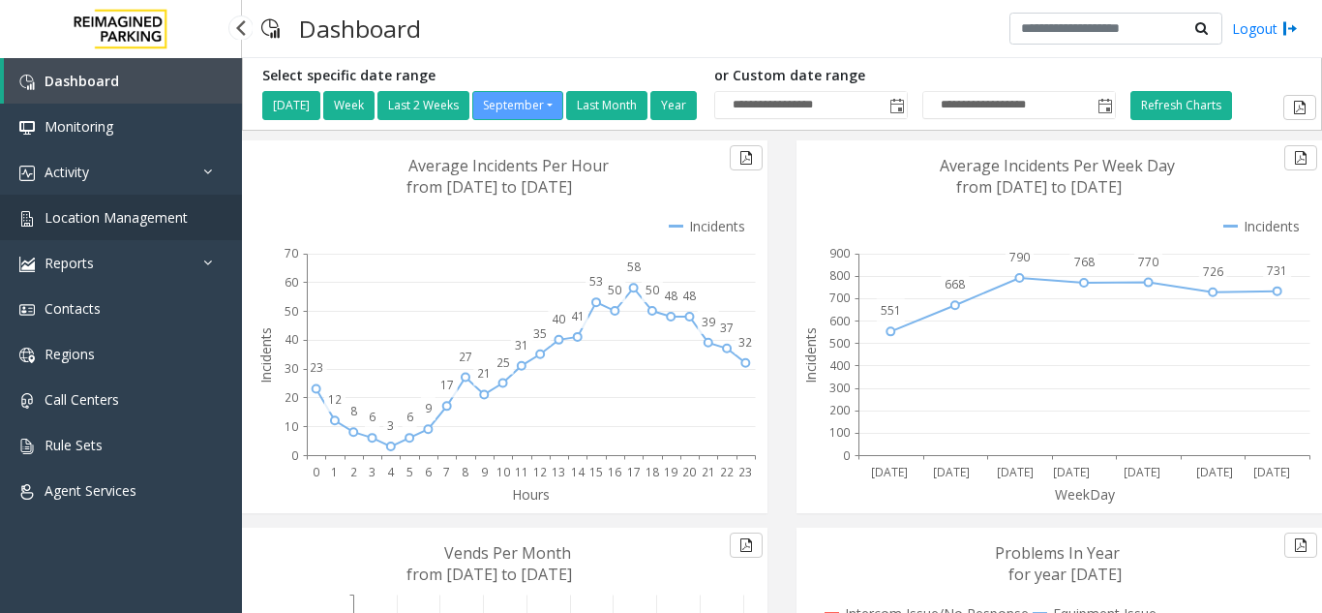
click at [128, 227] on link "Location Management" at bounding box center [121, 216] width 242 height 45
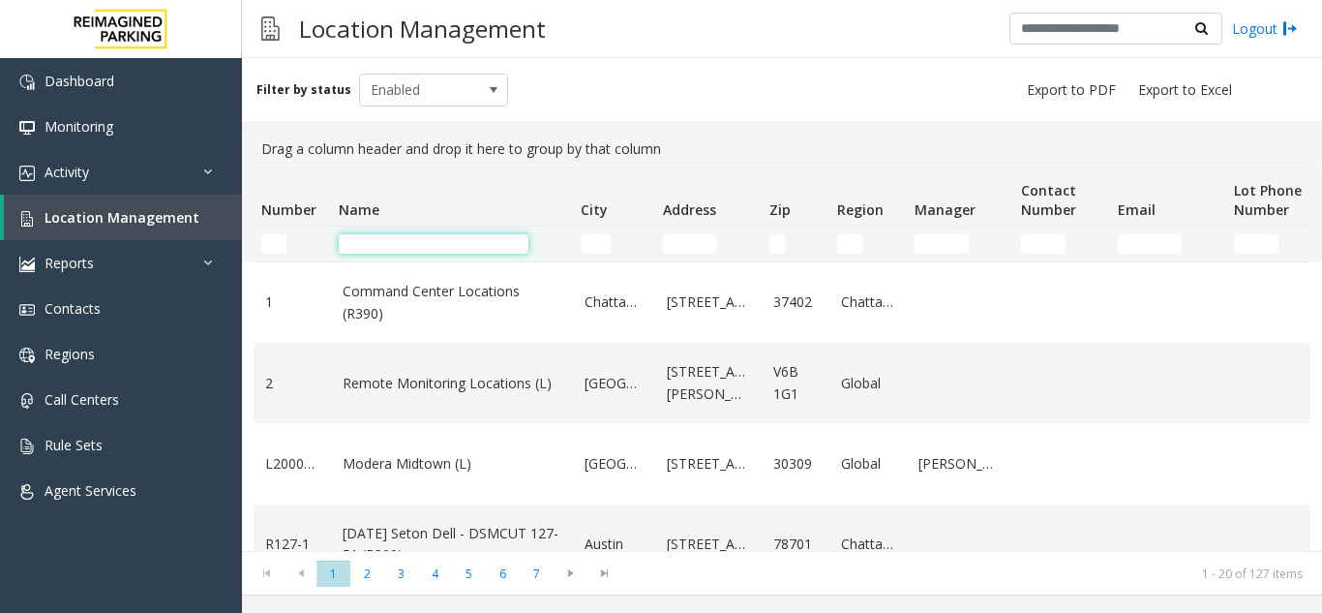
click at [377, 245] on input "Name Filter" at bounding box center [434, 243] width 190 height 19
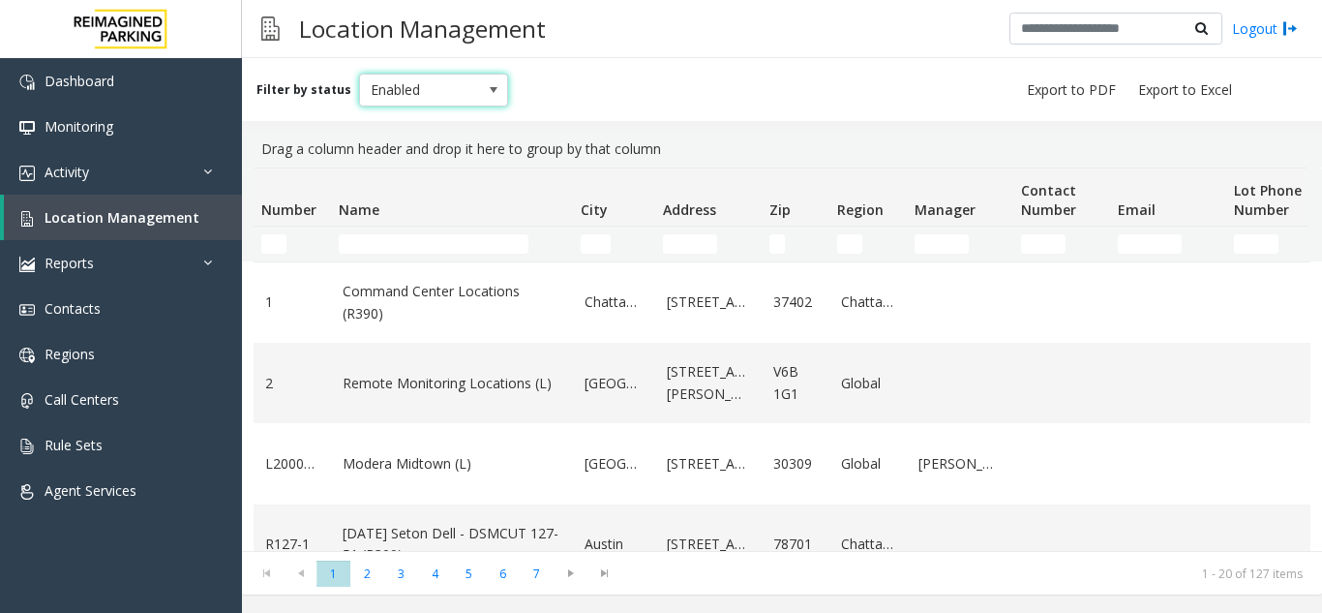
click at [435, 85] on span "Enabled" at bounding box center [419, 90] width 118 height 31
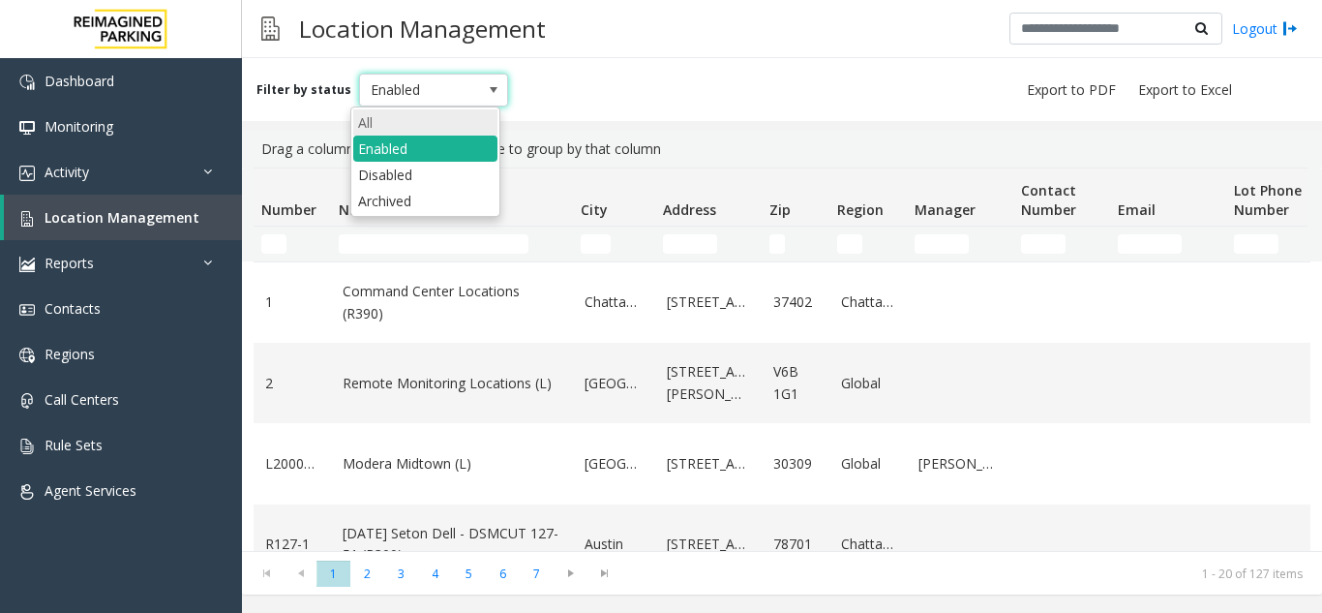
click at [411, 134] on li "All" at bounding box center [425, 122] width 144 height 26
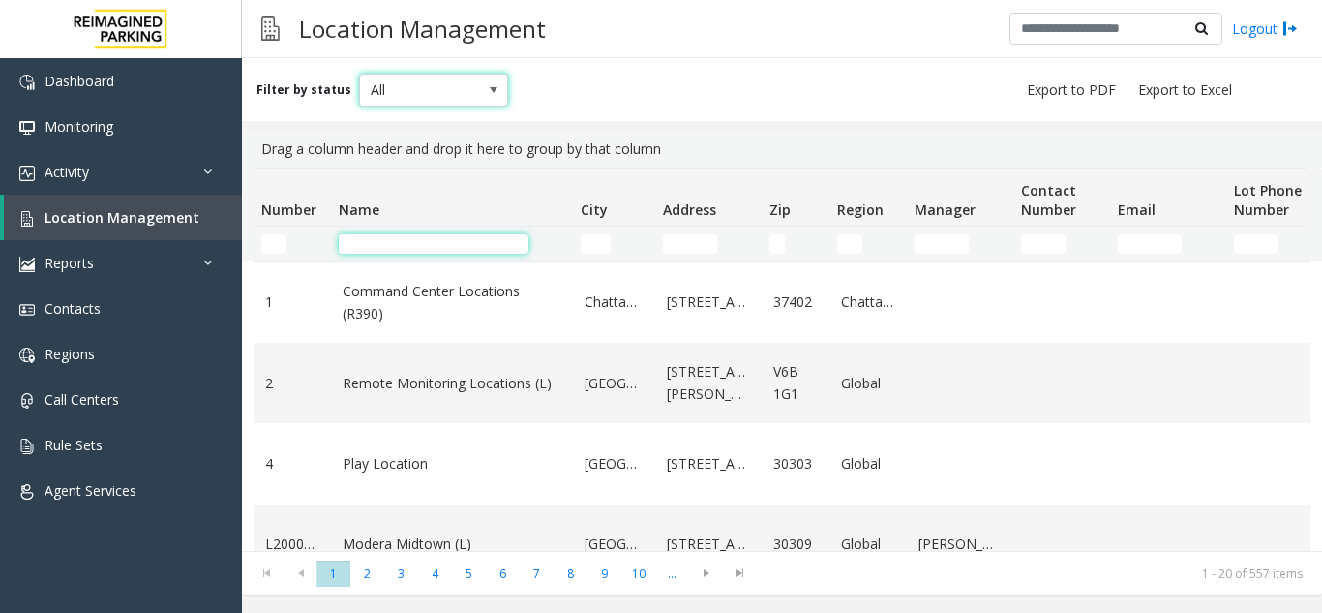
click at [407, 243] on input "Name Filter" at bounding box center [434, 243] width 190 height 19
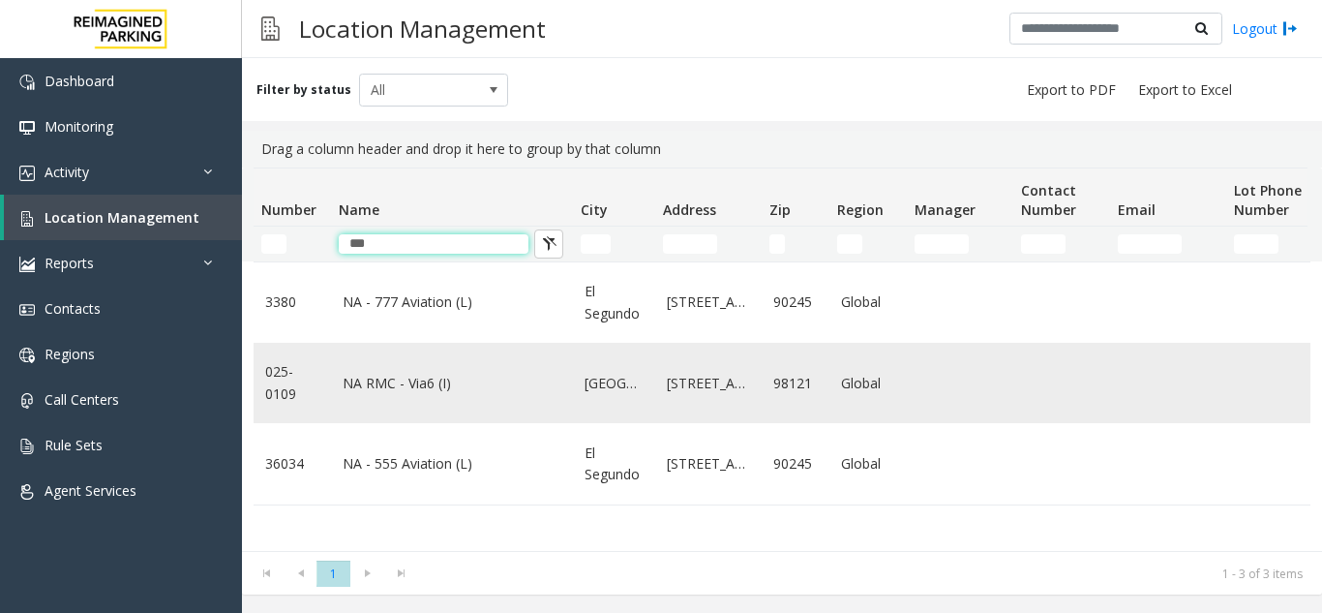
type input "***"
click at [395, 387] on link "NA RMC - Via6 (I)" at bounding box center [452, 383] width 219 height 21
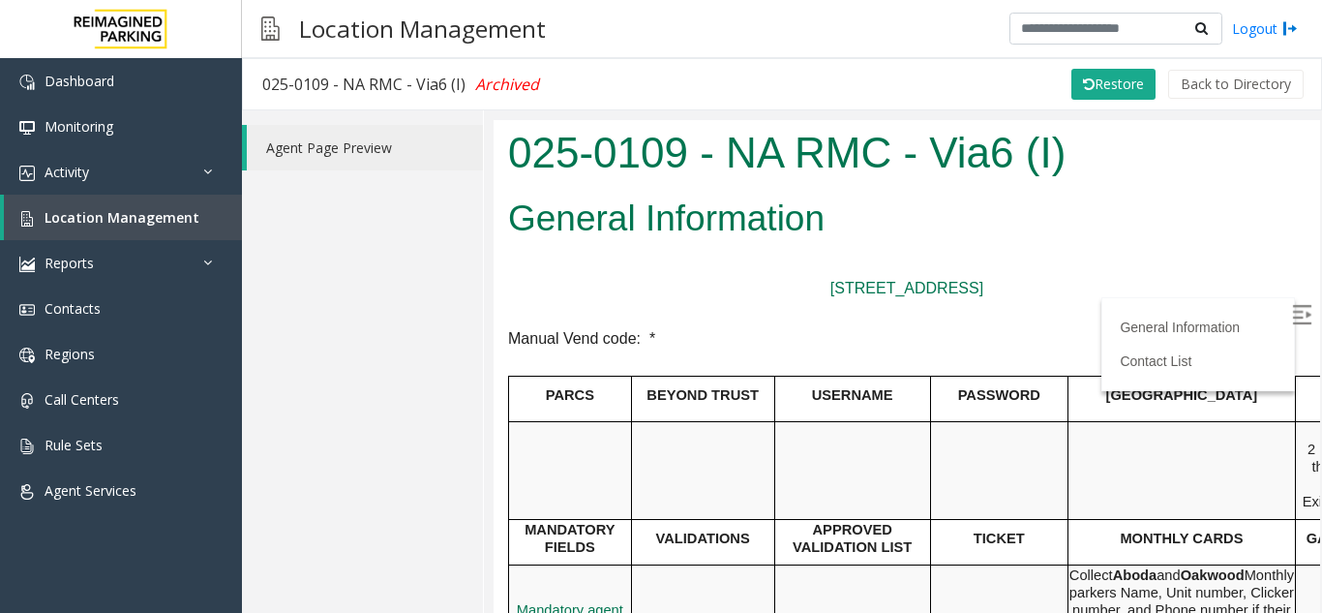
click at [913, 314] on p at bounding box center [906, 312] width 797 height 25
click at [1185, 209] on h2 "General Information" at bounding box center [906, 218] width 797 height 50
click at [157, 209] on span "Location Management" at bounding box center [122, 217] width 155 height 18
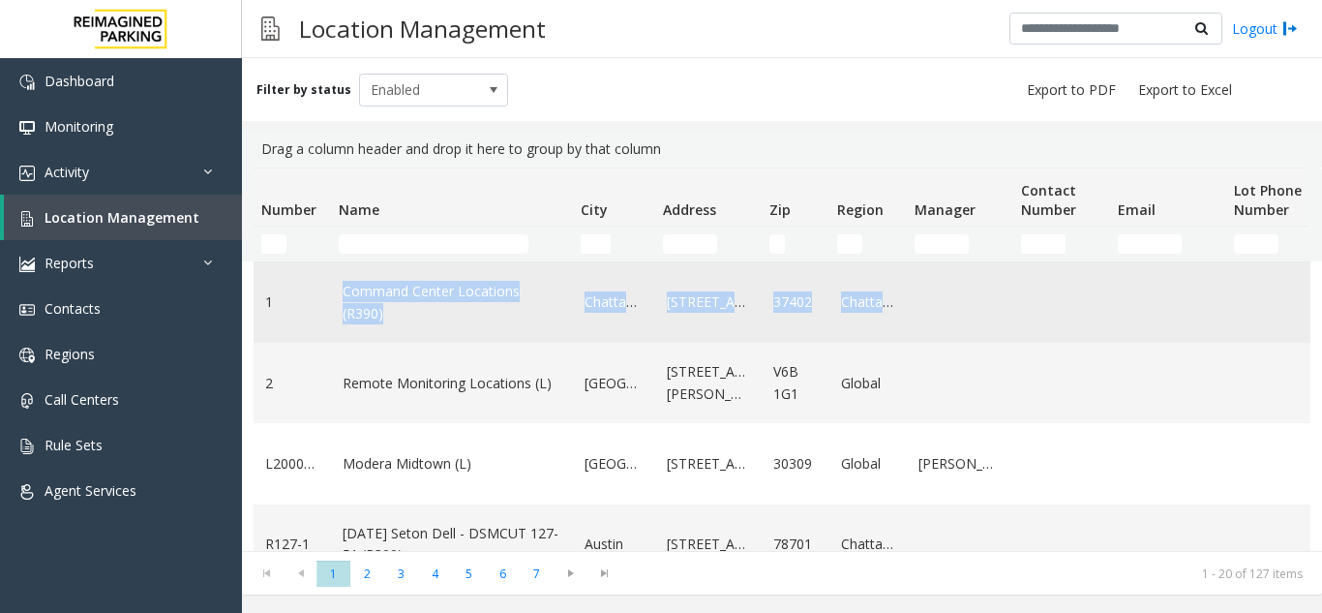
drag, startPoint x: 948, startPoint y: 309, endPoint x: 259, endPoint y: 288, distance: 689.2
click at [259, 289] on tr "1 Command Center Locations (R390) Chattanooga 630 Chestnut Street 37402 Chattan…" at bounding box center [1035, 302] width 1563 height 80
click at [322, 276] on td "1" at bounding box center [292, 302] width 77 height 80
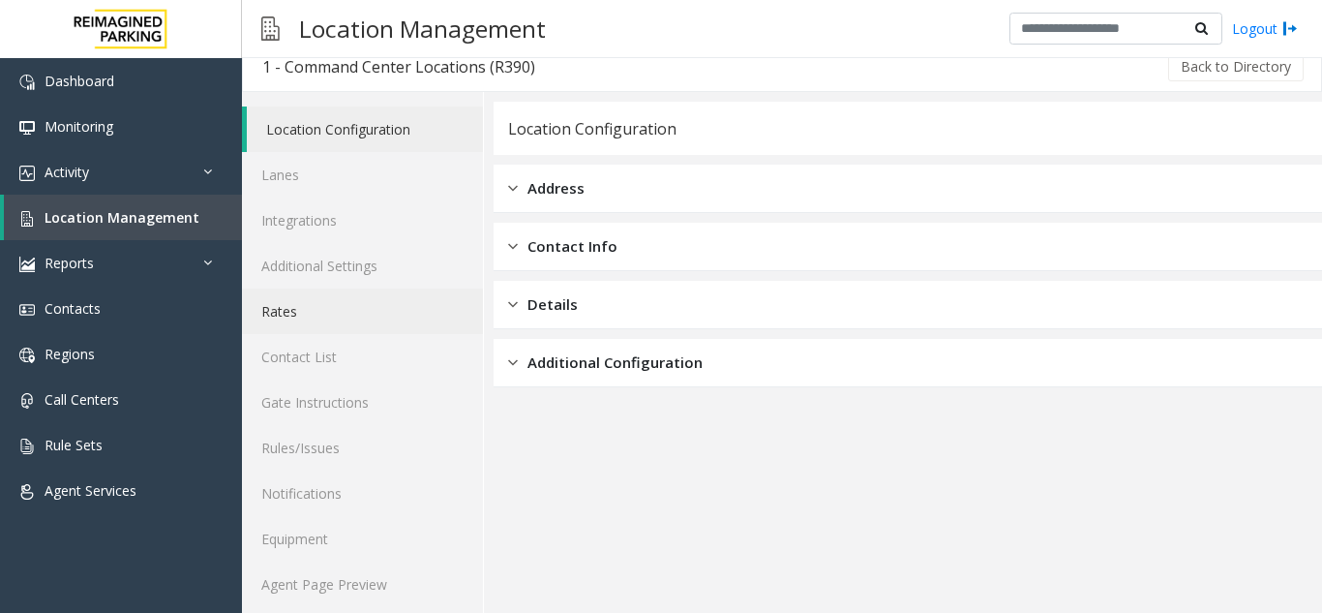
scroll to position [25, 0]
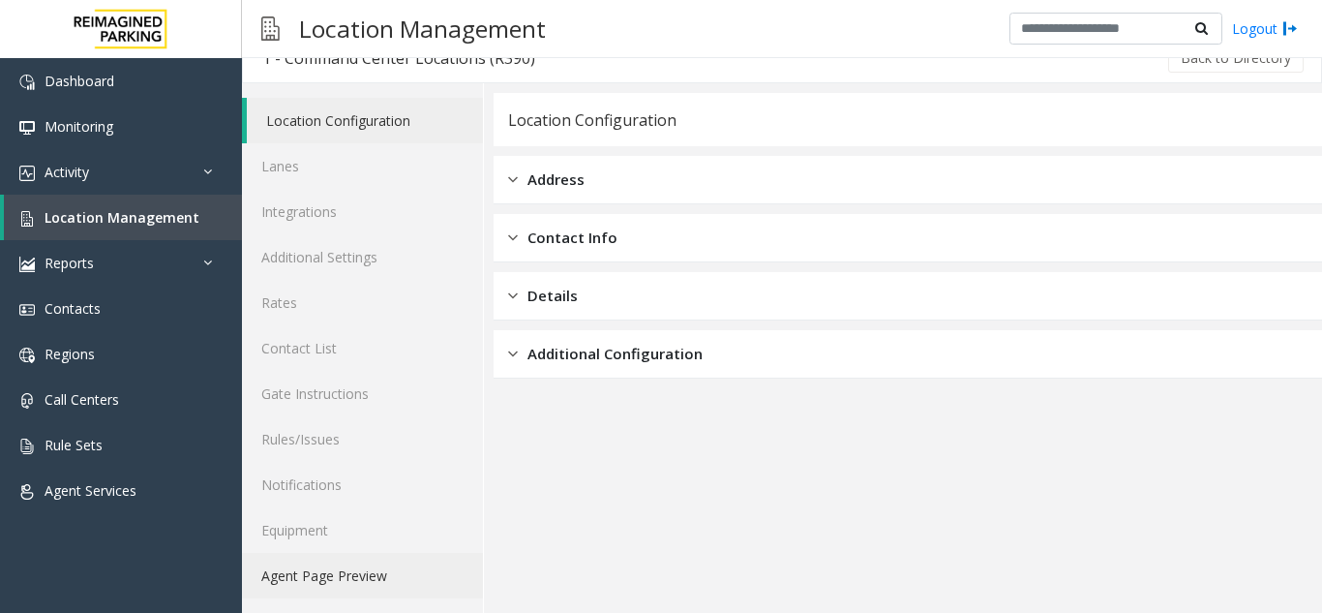
click at [338, 567] on link "Agent Page Preview" at bounding box center [362, 575] width 241 height 45
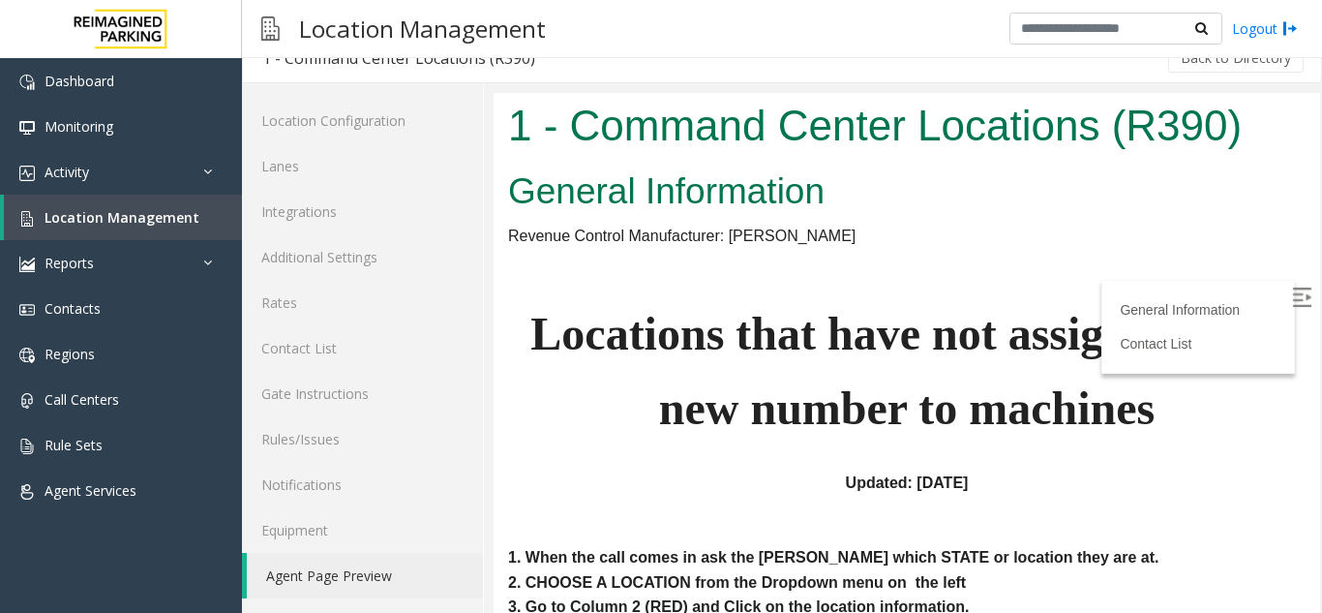
click at [939, 249] on p at bounding box center [906, 260] width 797 height 25
click at [859, 262] on p at bounding box center [906, 260] width 797 height 25
click at [1292, 297] on img at bounding box center [1301, 296] width 19 height 19
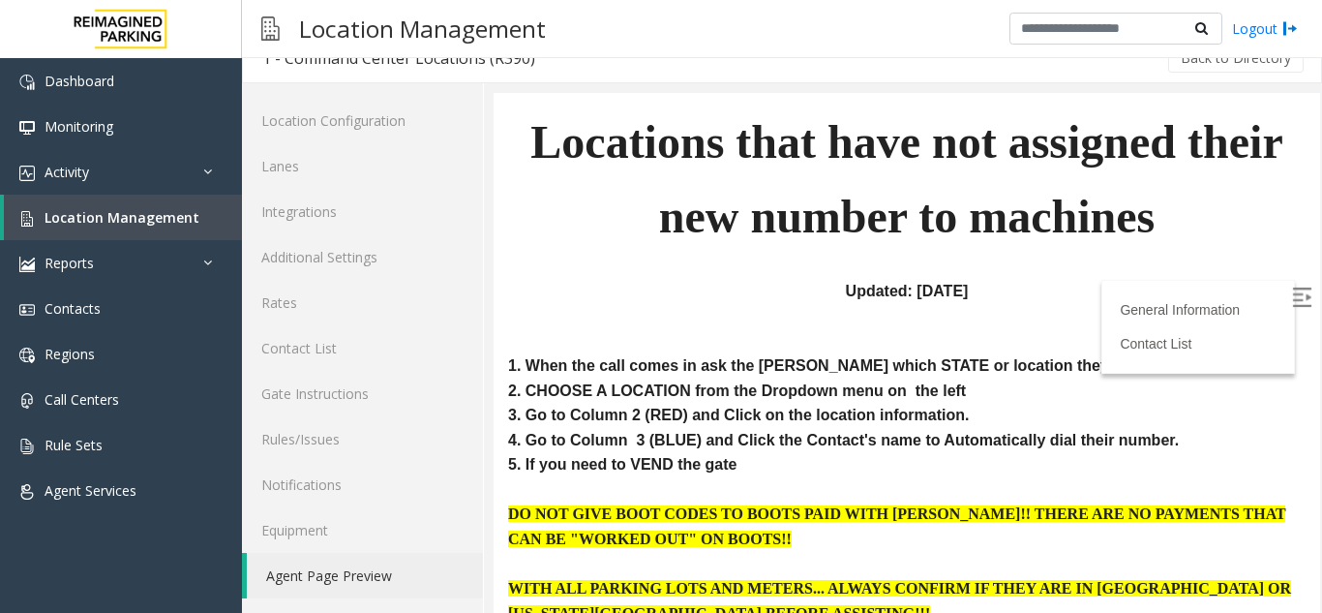
scroll to position [194, 0]
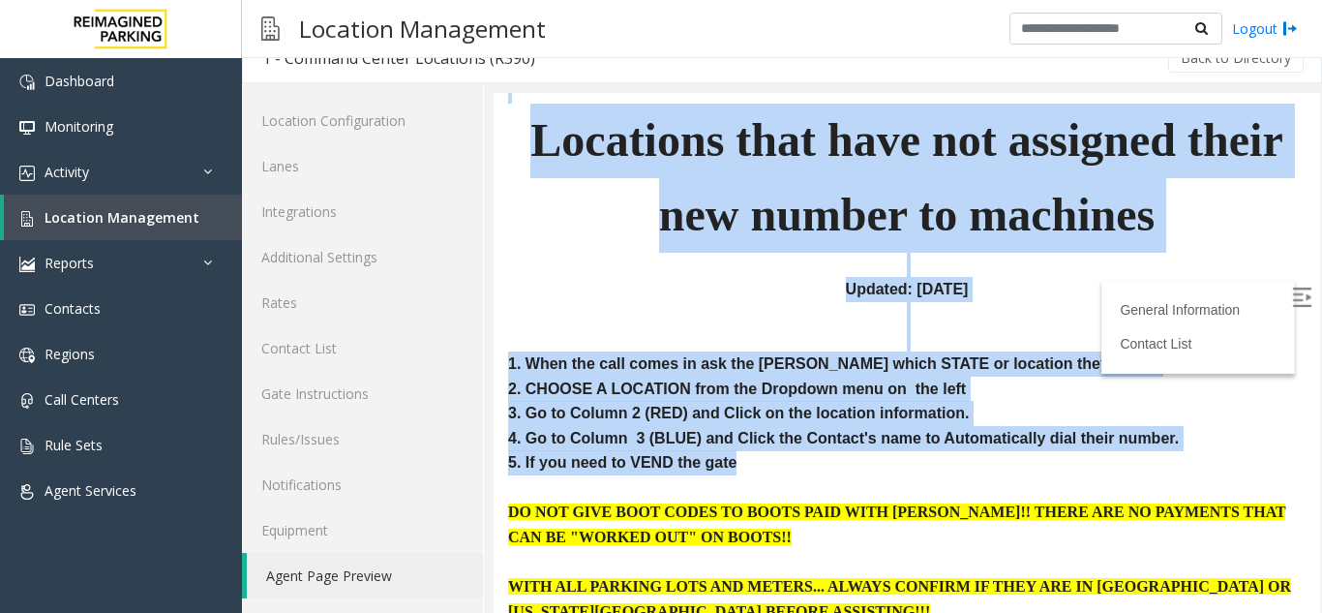
drag, startPoint x: 780, startPoint y: 469, endPoint x: 488, endPoint y: 332, distance: 322.9
click at [493, 332] on html "1 - Command Center Locations (R390) General Information Revenue Control Manufac…" at bounding box center [906, 159] width 826 height 520
click at [780, 312] on p at bounding box center [906, 314] width 797 height 25
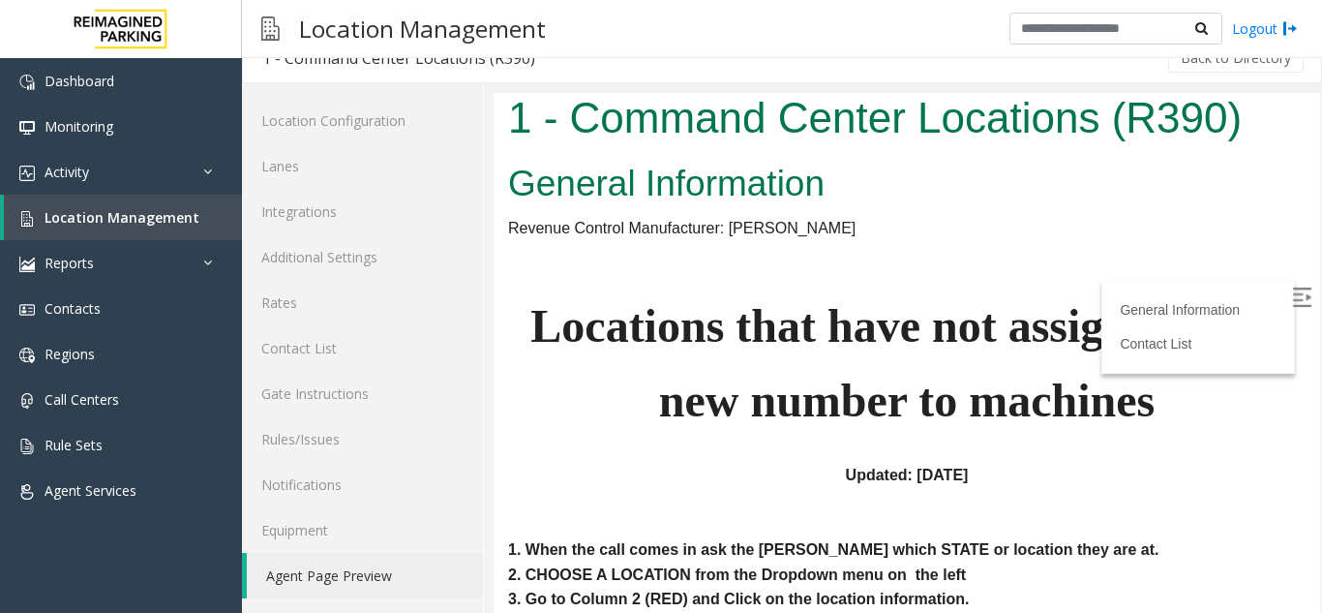
scroll to position [0, 0]
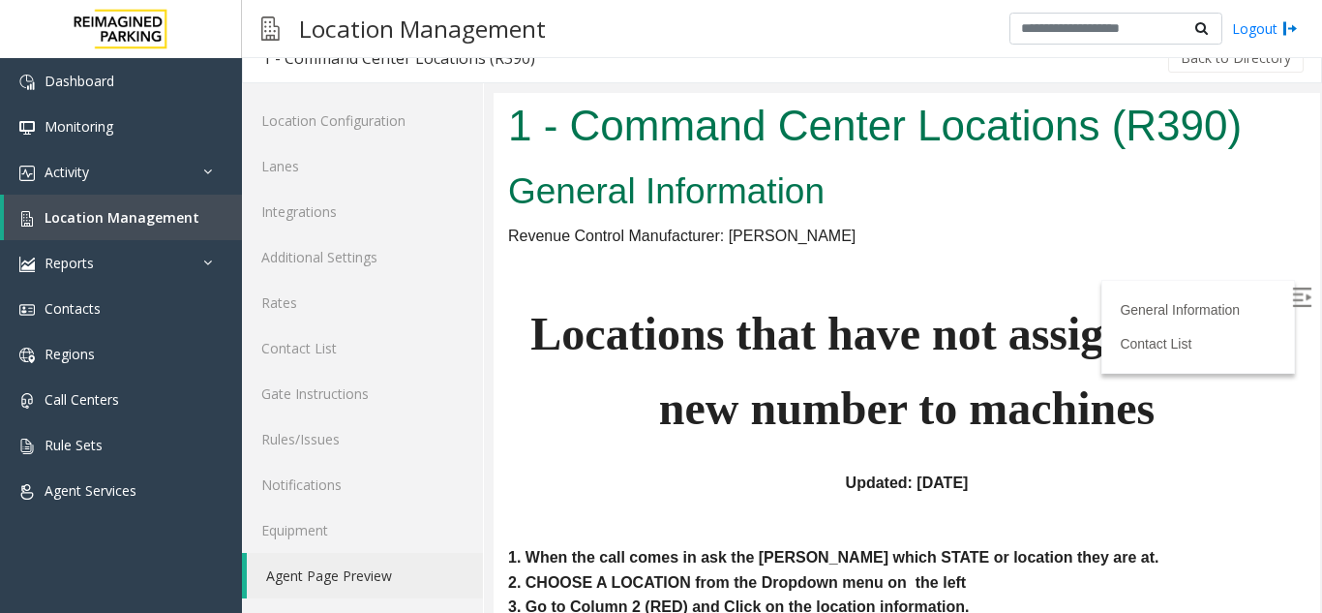
drag, startPoint x: 1242, startPoint y: 134, endPoint x: 959, endPoint y: 183, distance: 287.8
click at [959, 183] on body "1 - Command Center Locations (R390) General Information Revenue Control Manufac…" at bounding box center [906, 353] width 826 height 520
click at [780, 179] on h2 "General Information" at bounding box center [906, 191] width 797 height 50
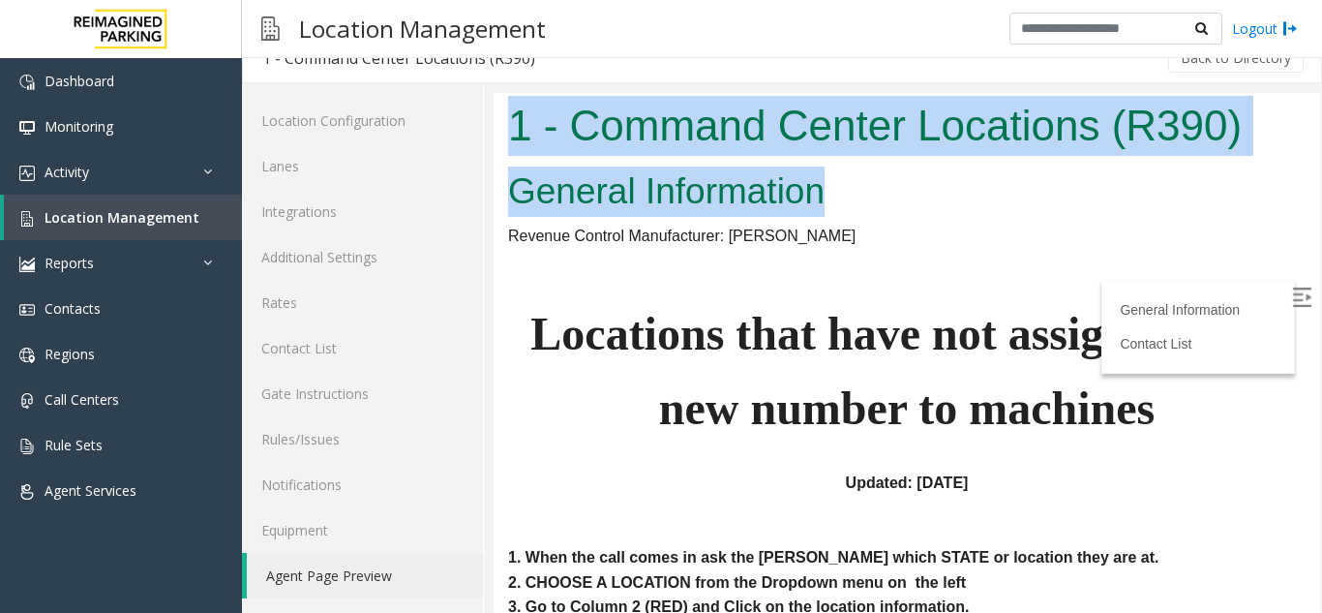
drag, startPoint x: 875, startPoint y: 200, endPoint x: 513, endPoint y: 118, distance: 371.1
click at [513, 118] on body "1 - Command Center Locations (R390) General Information Revenue Control Manufac…" at bounding box center [906, 353] width 826 height 520
click at [513, 118] on h1 "1 - Command Center Locations (R390)" at bounding box center [906, 126] width 797 height 60
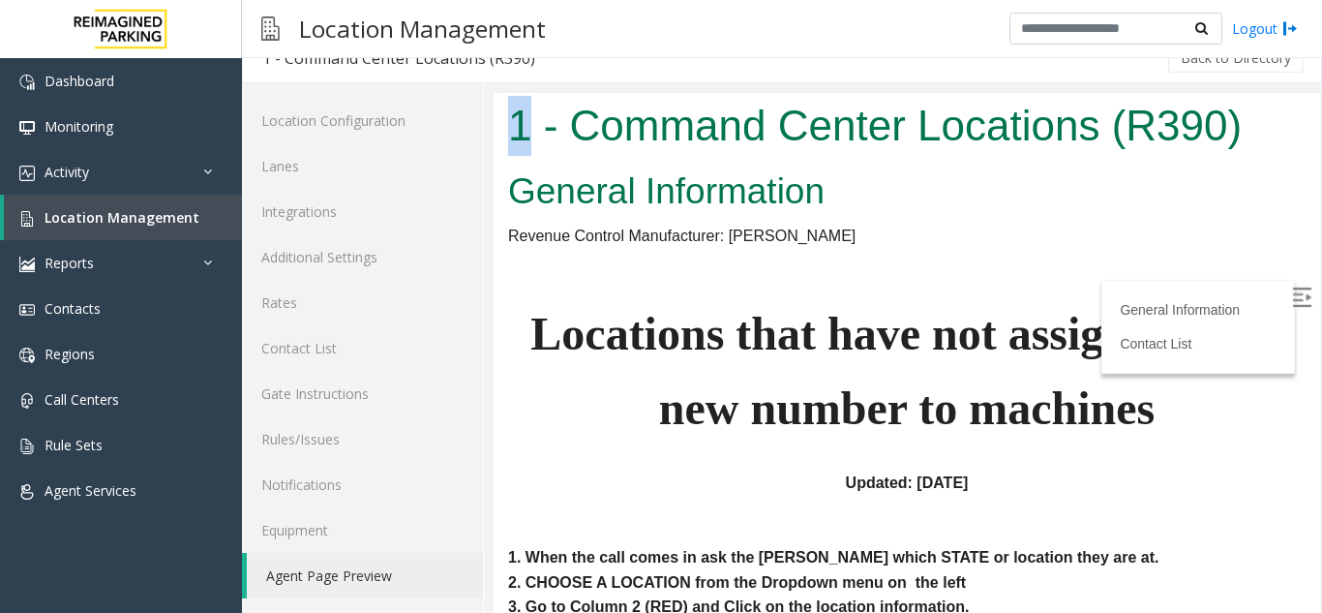
drag, startPoint x: 513, startPoint y: 118, endPoint x: 525, endPoint y: 111, distance: 14.3
click at [525, 112] on h1 "1 - Command Center Locations (R390)" at bounding box center [906, 126] width 797 height 60
click at [550, 143] on h1 "1 - Command Center Locations (R390)" at bounding box center [906, 126] width 797 height 60
drag, startPoint x: 556, startPoint y: 132, endPoint x: 547, endPoint y: 129, distance: 10.1
click at [547, 129] on h1 "1 - Command Center Locations (R390)" at bounding box center [906, 126] width 797 height 60
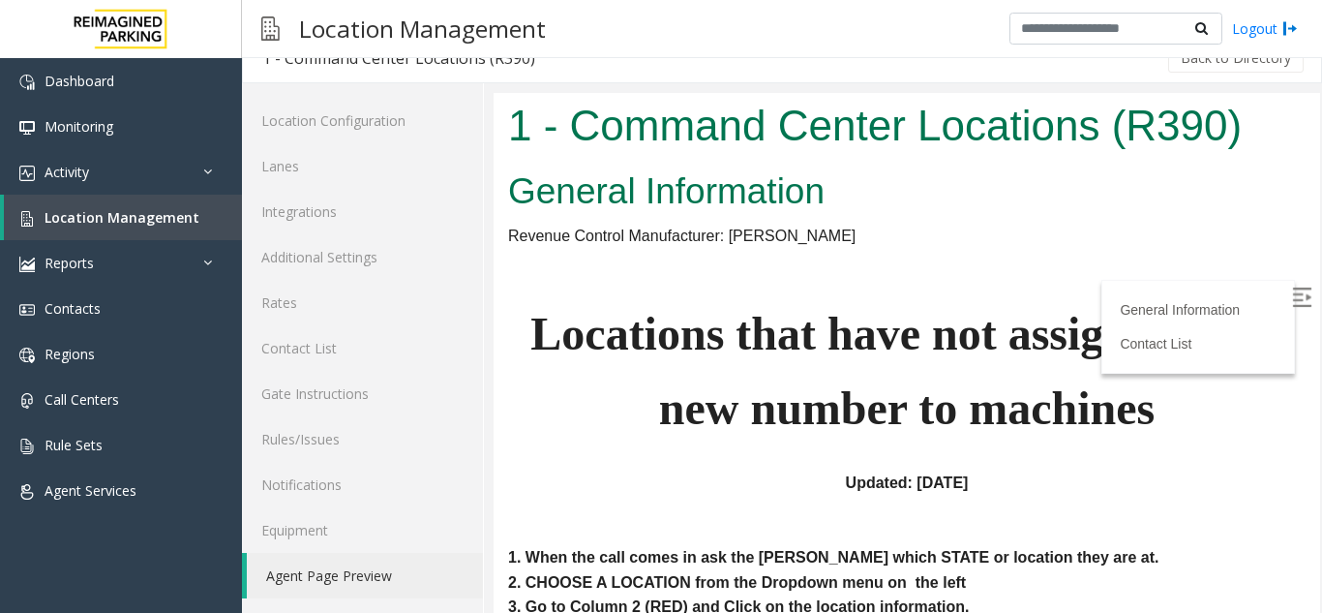
click at [574, 133] on h1 "1 - Command Center Locations (R390)" at bounding box center [906, 126] width 797 height 60
drag, startPoint x: 569, startPoint y: 126, endPoint x: 1079, endPoint y: 171, distance: 512.0
click at [636, 128] on h1 "1 - Command Center Locations (R390)" at bounding box center [906, 126] width 797 height 60
drag, startPoint x: 848, startPoint y: 196, endPoint x: 841, endPoint y: 305, distance: 108.6
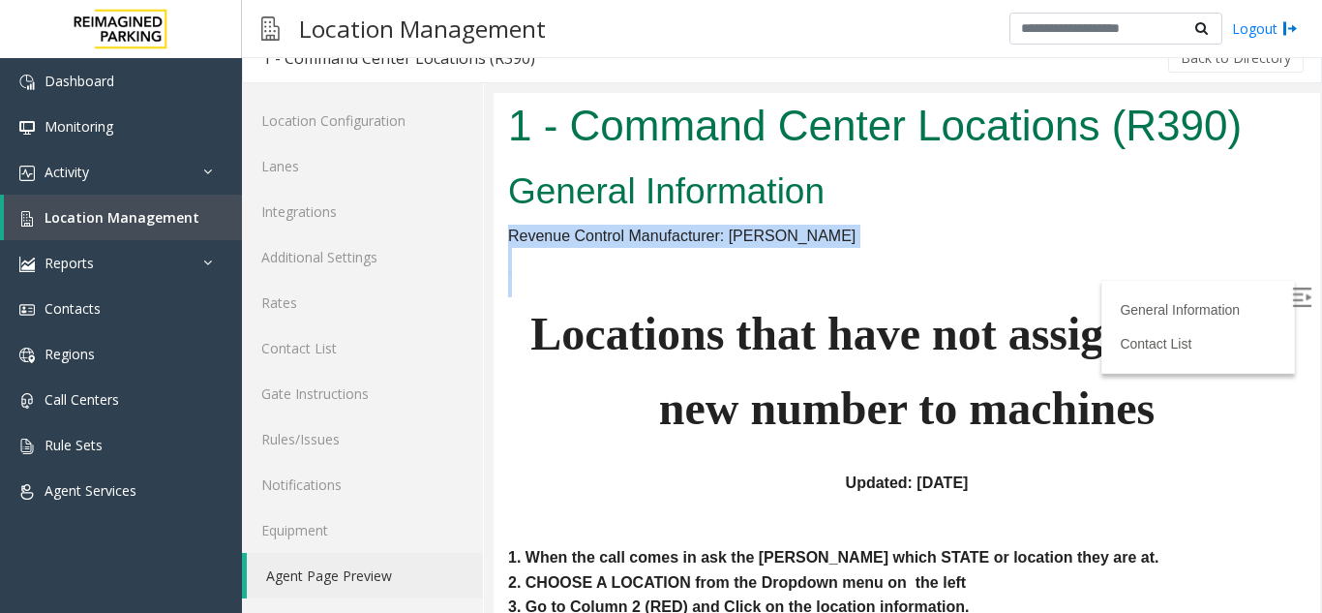
drag, startPoint x: 697, startPoint y: 334, endPoint x: 638, endPoint y: 325, distance: 59.7
click at [696, 334] on span "Locations that have not assigned their new number to machines" at bounding box center [906, 371] width 752 height 126
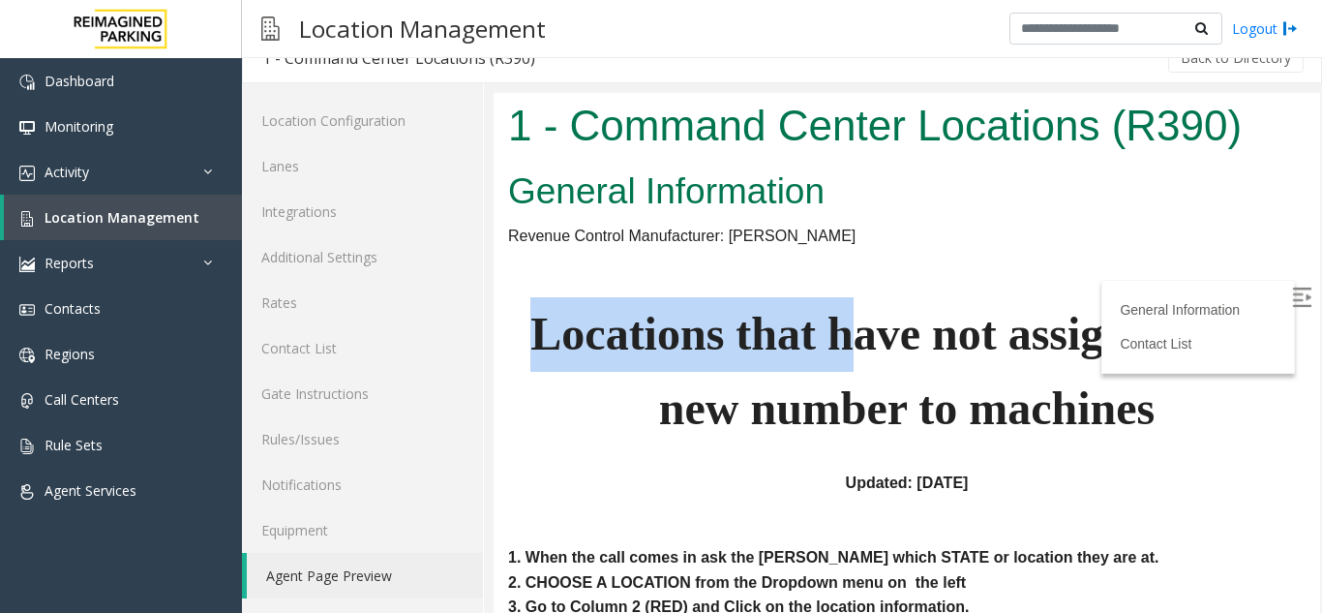
drag, startPoint x: 509, startPoint y: 329, endPoint x: 848, endPoint y: 346, distance: 339.1
click at [848, 346] on p "Locations that have not assigned their new number to machines" at bounding box center [906, 371] width 797 height 149
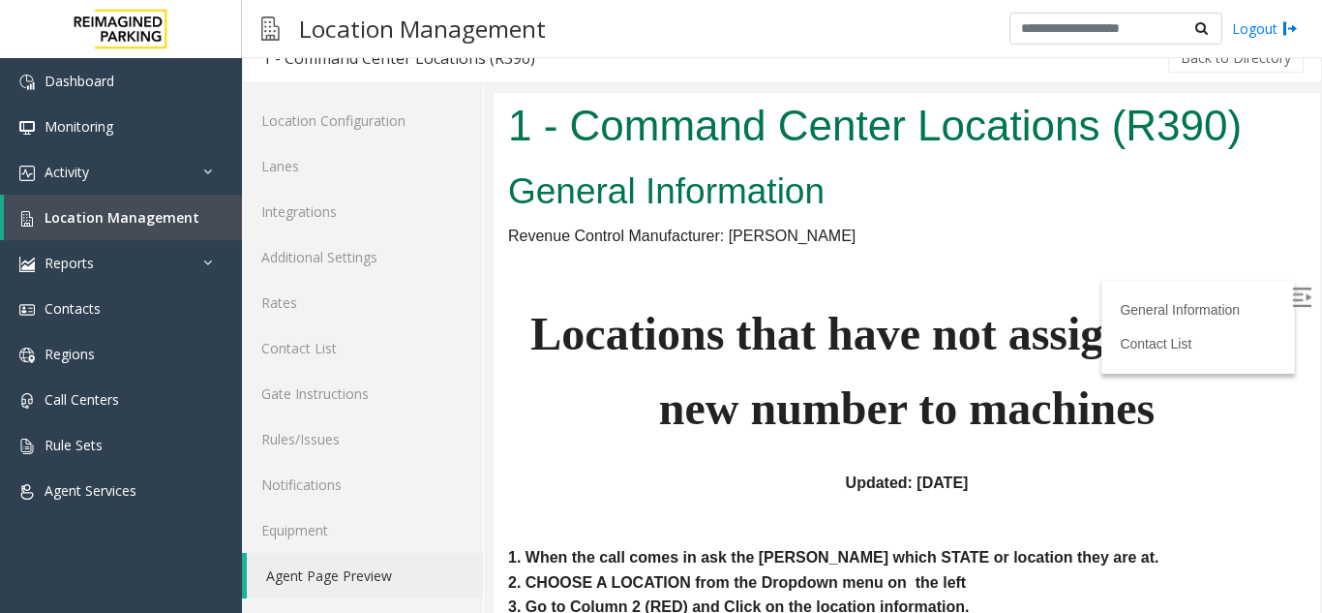
click at [953, 371] on p "Locations that have not assigned their new number to machines" at bounding box center [906, 371] width 797 height 149
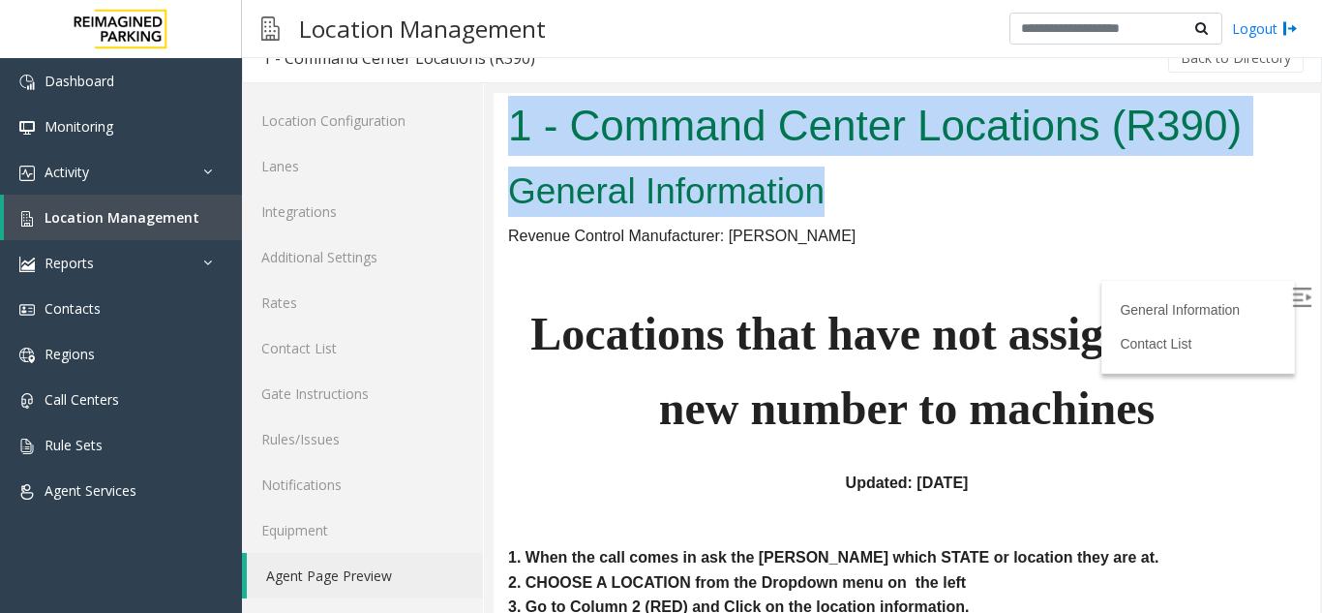
drag, startPoint x: 863, startPoint y: 208, endPoint x: 513, endPoint y: 115, distance: 362.4
click at [513, 115] on body "1 - Command Center Locations (R390) General Information Revenue Control Manufac…" at bounding box center [906, 353] width 826 height 520
drag, startPoint x: 815, startPoint y: 231, endPoint x: 511, endPoint y: 122, distance: 322.9
click at [511, 122] on body "1 - Command Center Locations (R390) General Information Revenue Control Manufac…" at bounding box center [906, 353] width 826 height 520
click at [608, 152] on h1 "1 - Command Center Locations (R390)" at bounding box center [906, 126] width 797 height 60
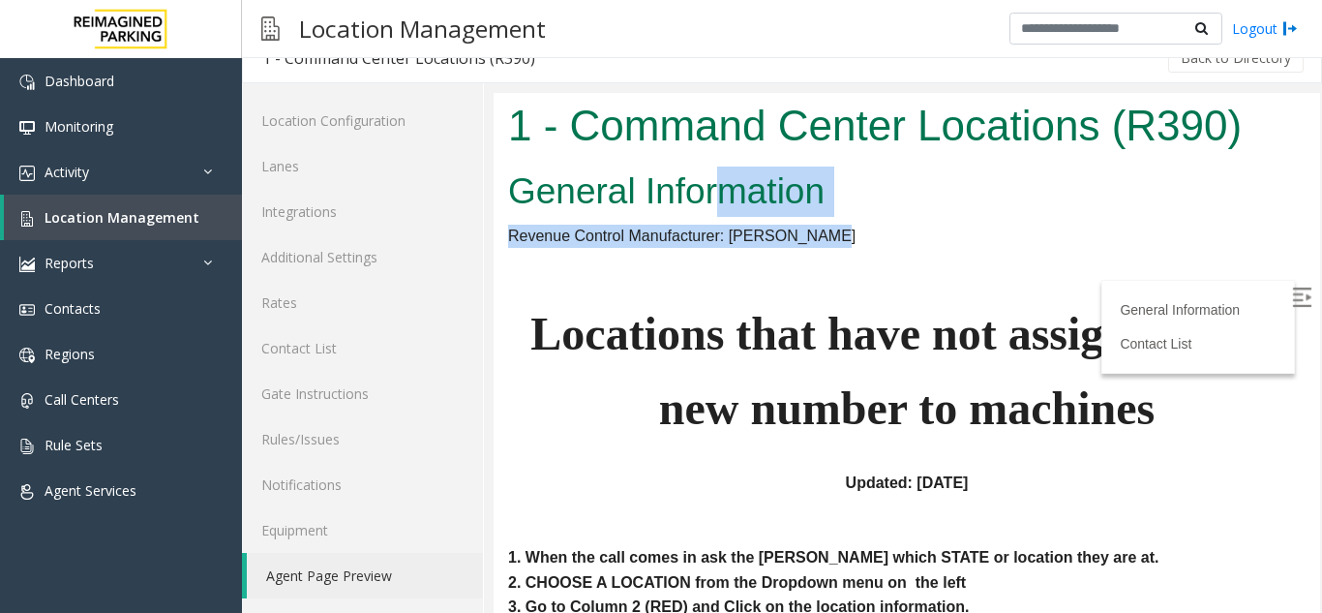
drag, startPoint x: 846, startPoint y: 232, endPoint x: 729, endPoint y: 181, distance: 127.8
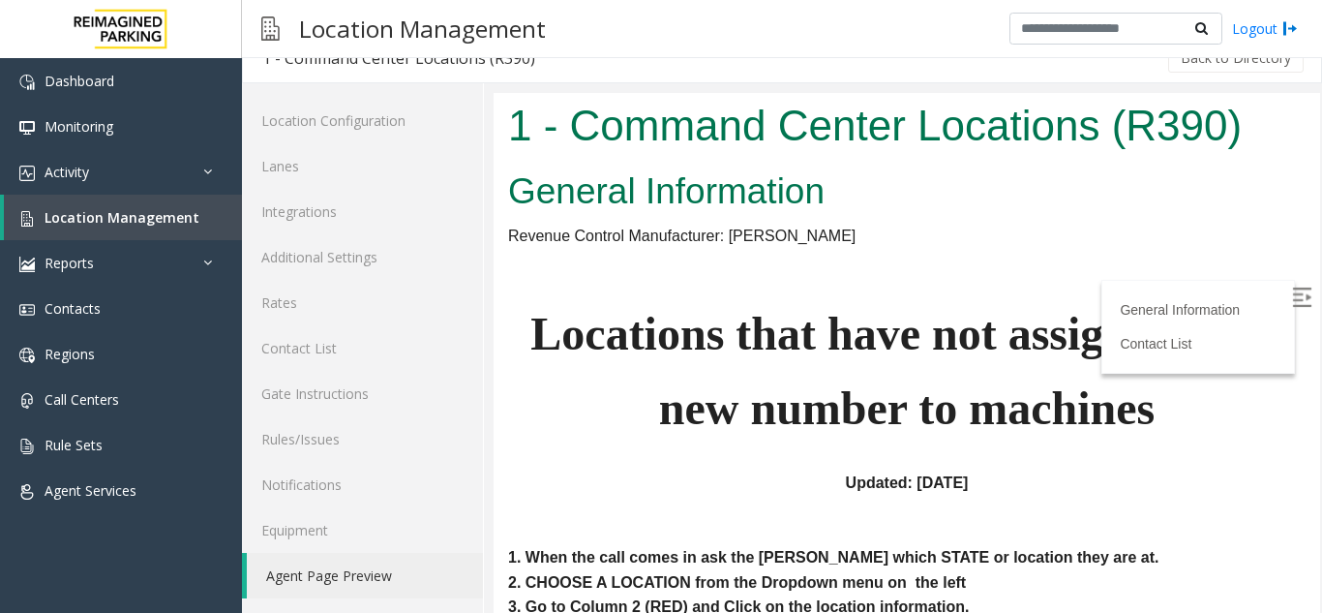
drag, startPoint x: 637, startPoint y: 209, endPoint x: 548, endPoint y: 158, distance: 102.7
click at [634, 206] on h2 "General Information" at bounding box center [906, 191] width 797 height 50
click at [126, 224] on span "Location Management" at bounding box center [122, 217] width 155 height 18
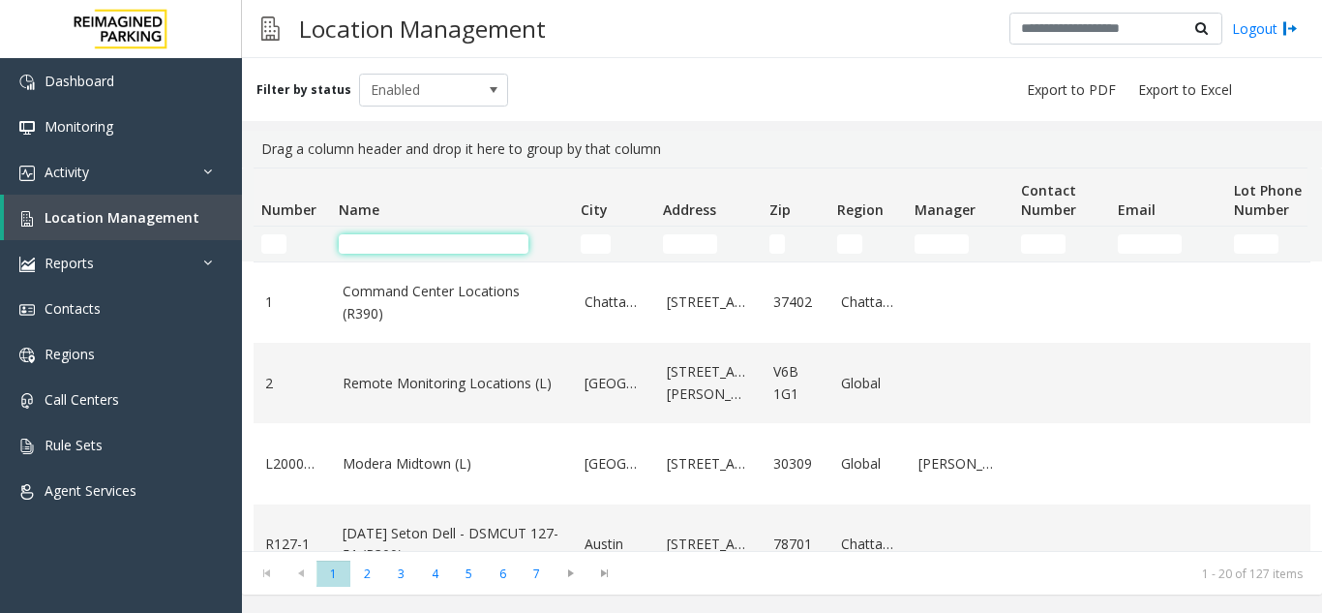
click at [425, 243] on input "Name Filter" at bounding box center [434, 243] width 190 height 19
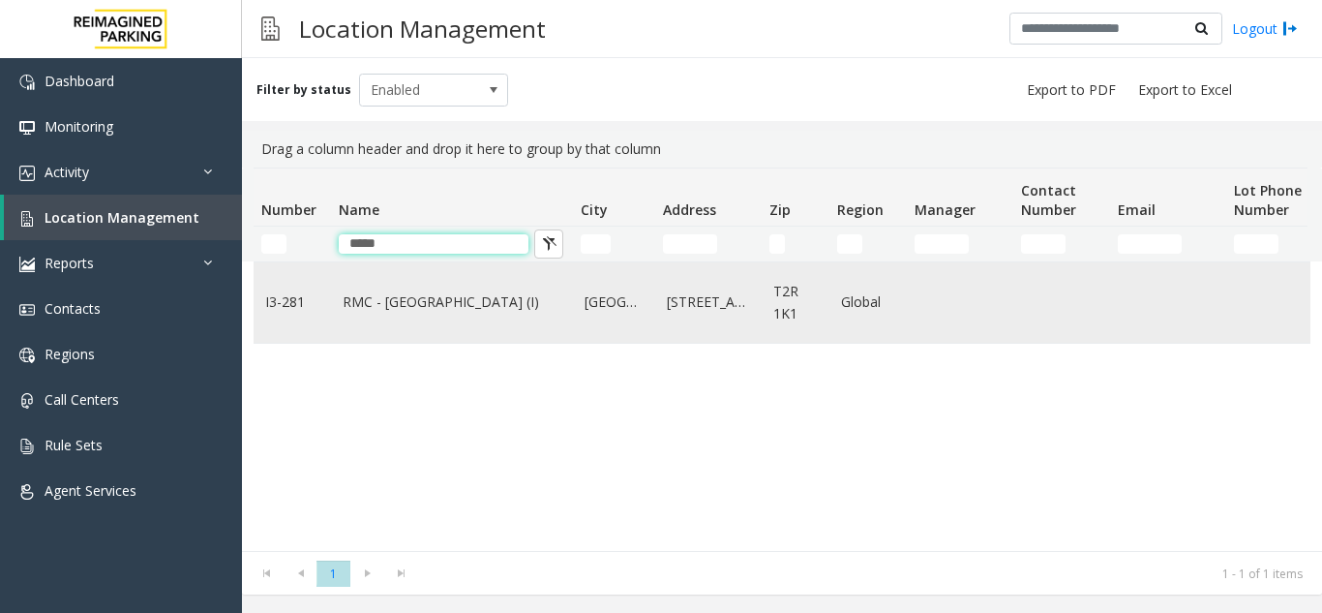
type input "*****"
click at [430, 302] on link "RMC - Mount Royal Village (I)" at bounding box center [452, 301] width 219 height 21
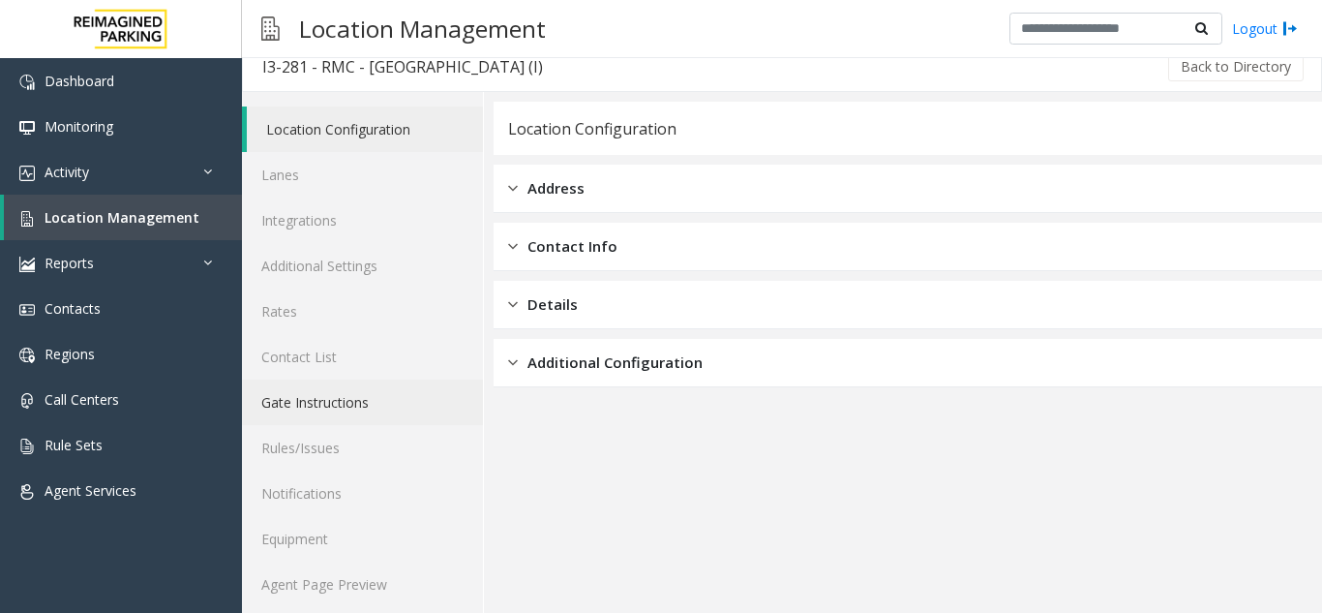
scroll to position [25, 0]
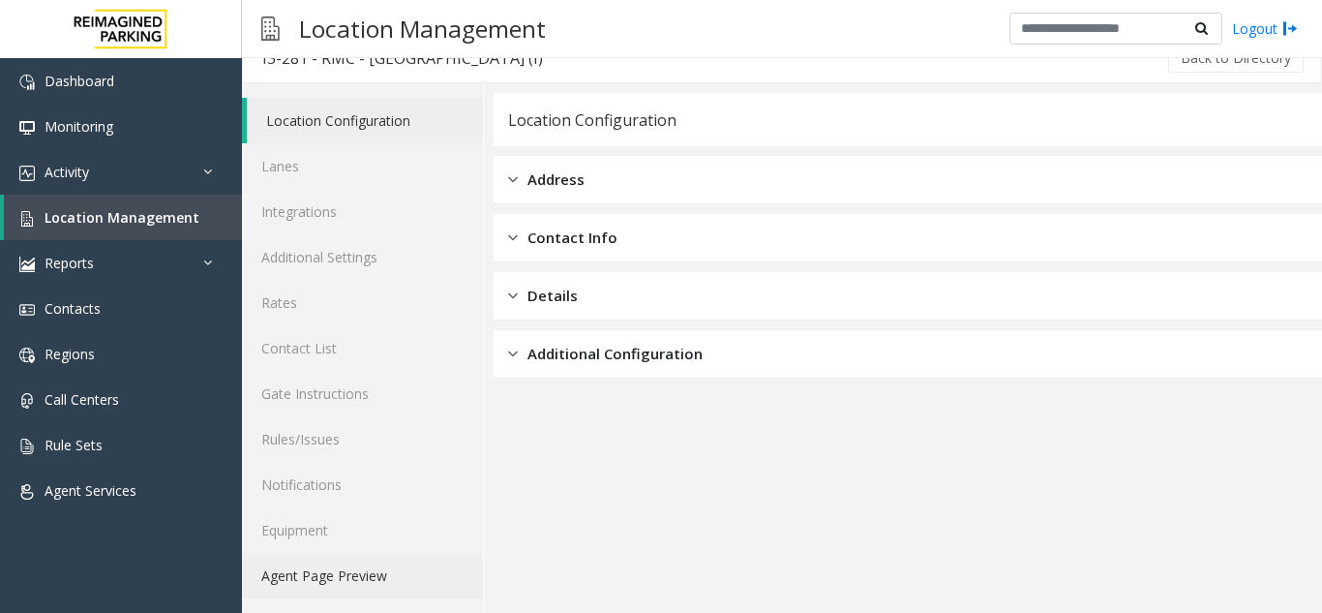
click at [354, 566] on link "Agent Page Preview" at bounding box center [362, 575] width 241 height 45
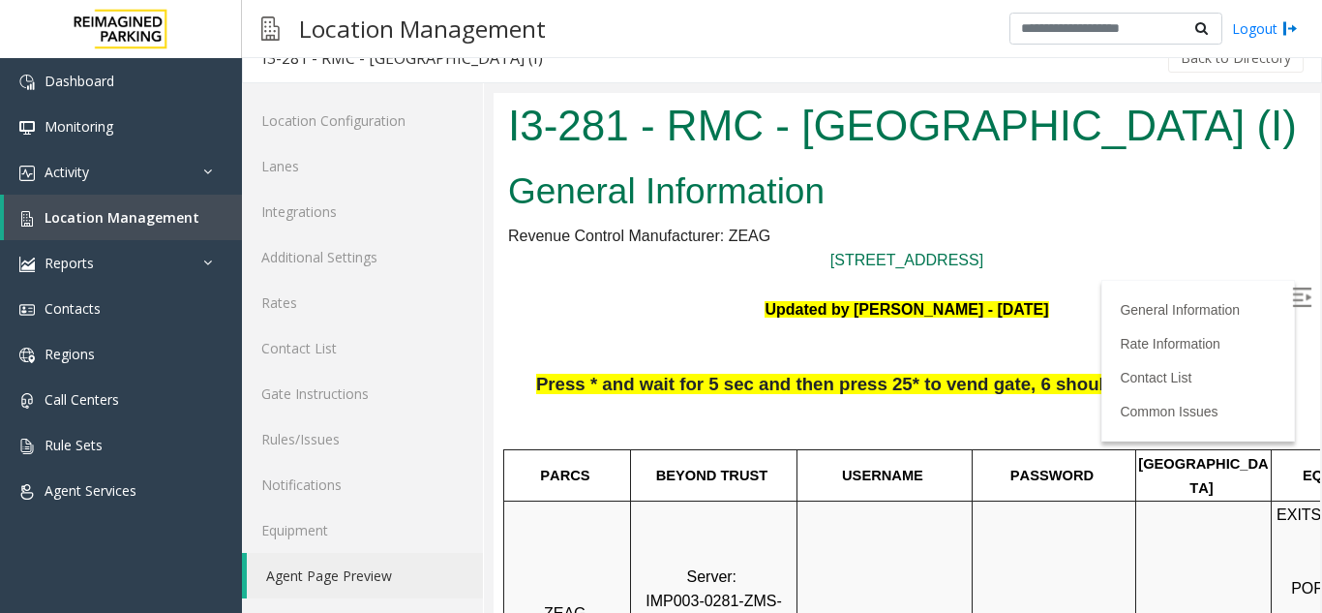
click at [1292, 288] on img at bounding box center [1301, 296] width 19 height 19
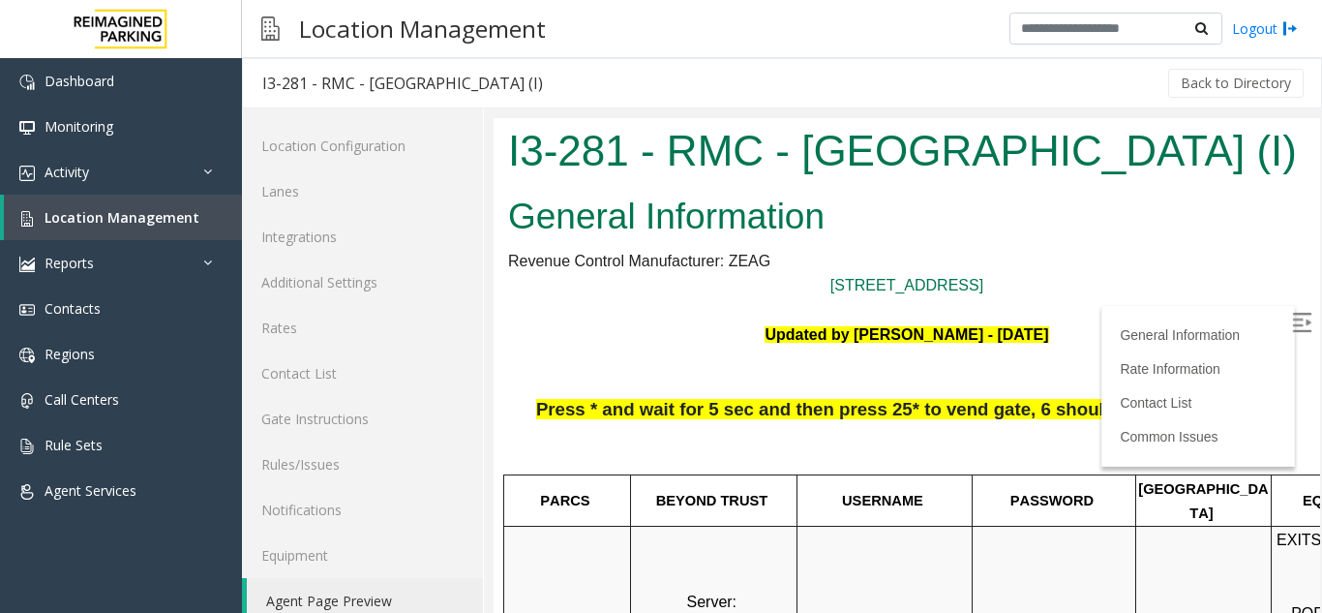
scroll to position [25, 0]
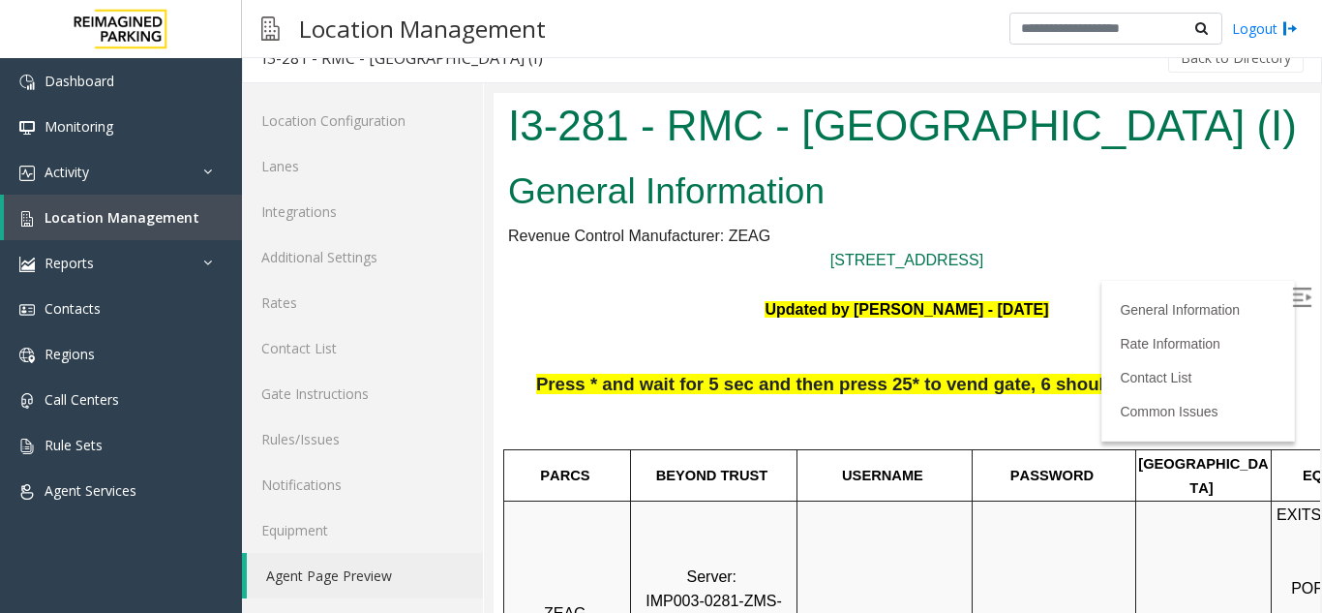
drag, startPoint x: 864, startPoint y: 201, endPoint x: 898, endPoint y: 213, distance: 35.8
click at [898, 213] on h2 "General Information" at bounding box center [906, 191] width 797 height 50
drag, startPoint x: 1051, startPoint y: 267, endPoint x: 513, endPoint y: 107, distance: 561.2
click at [513, 107] on body "I3-281 - RMC - [GEOGRAPHIC_DATA] (I) General Information Revenue Control Manufa…" at bounding box center [906, 353] width 826 height 520
click at [906, 176] on h2 "General Information" at bounding box center [906, 191] width 797 height 50
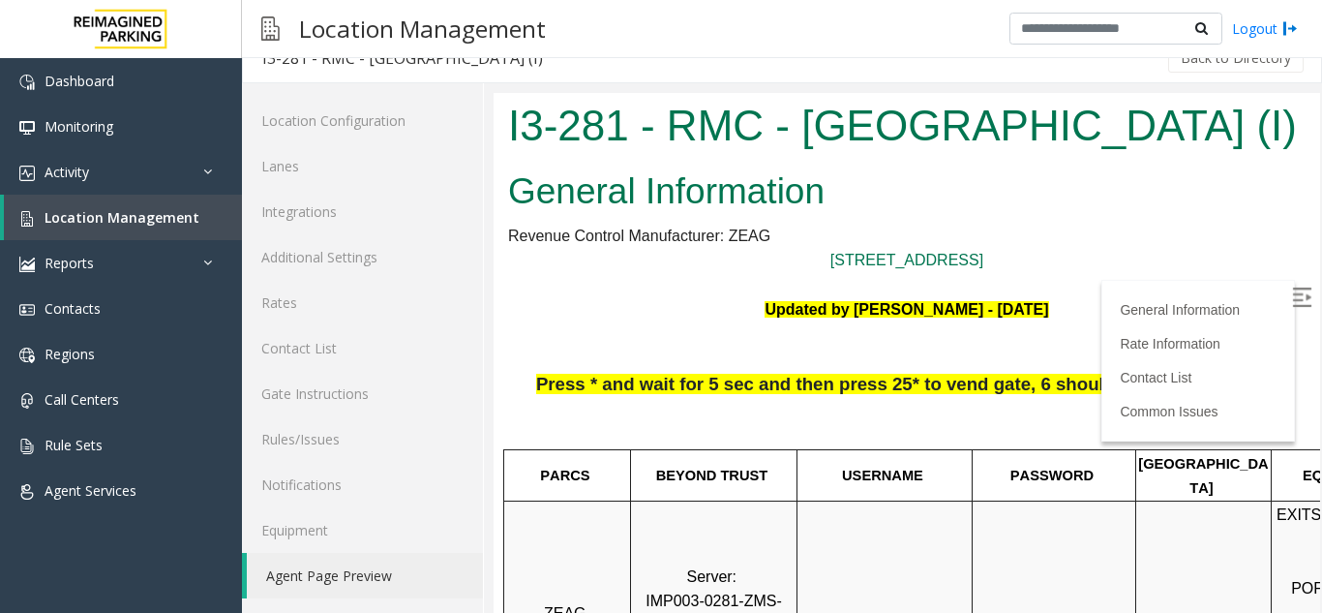
drag, startPoint x: 1071, startPoint y: 253, endPoint x: 1127, endPoint y: 235, distance: 58.8
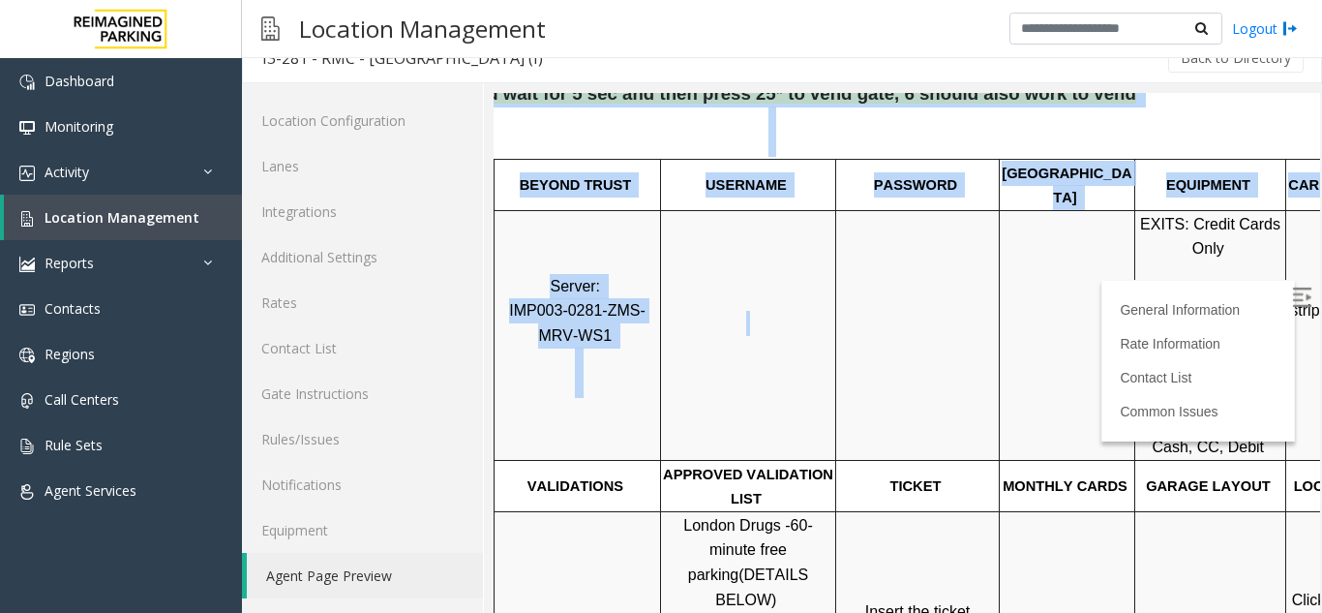
scroll to position [290, 273]
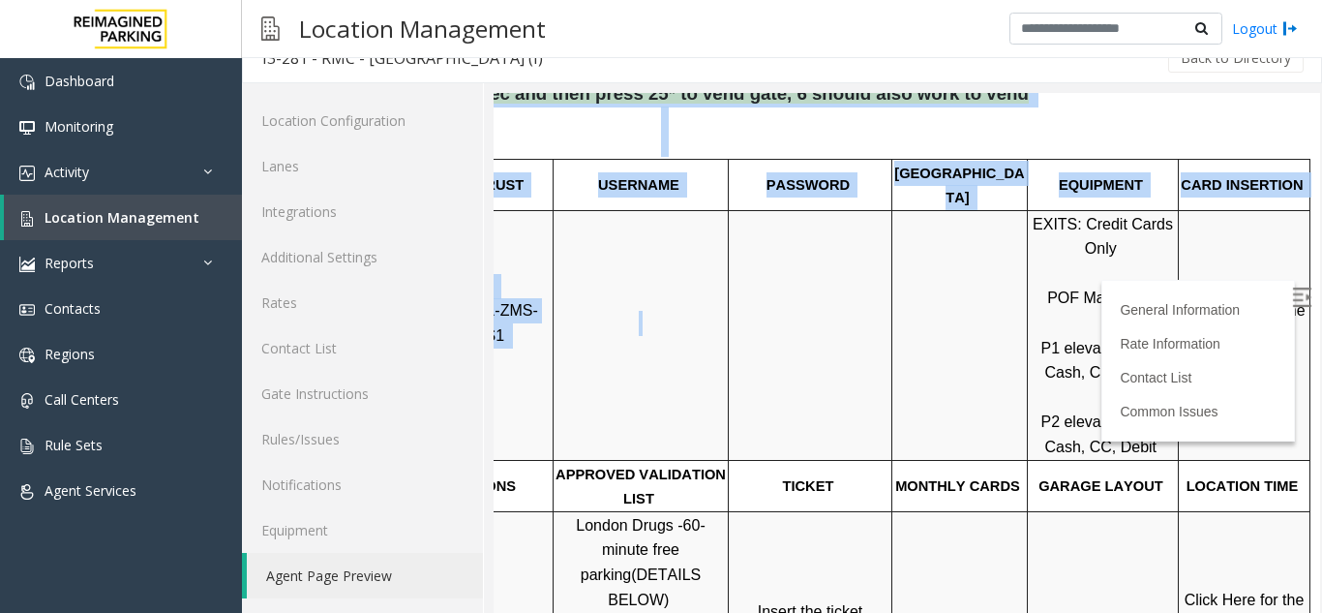
drag, startPoint x: 895, startPoint y: 297, endPoint x: 1298, endPoint y: 340, distance: 404.8
click at [1076, 322] on html "I3-281 - RMC - [GEOGRAPHIC_DATA] (I) General Information Revenue Control Manufa…" at bounding box center [663, 63] width 826 height 520
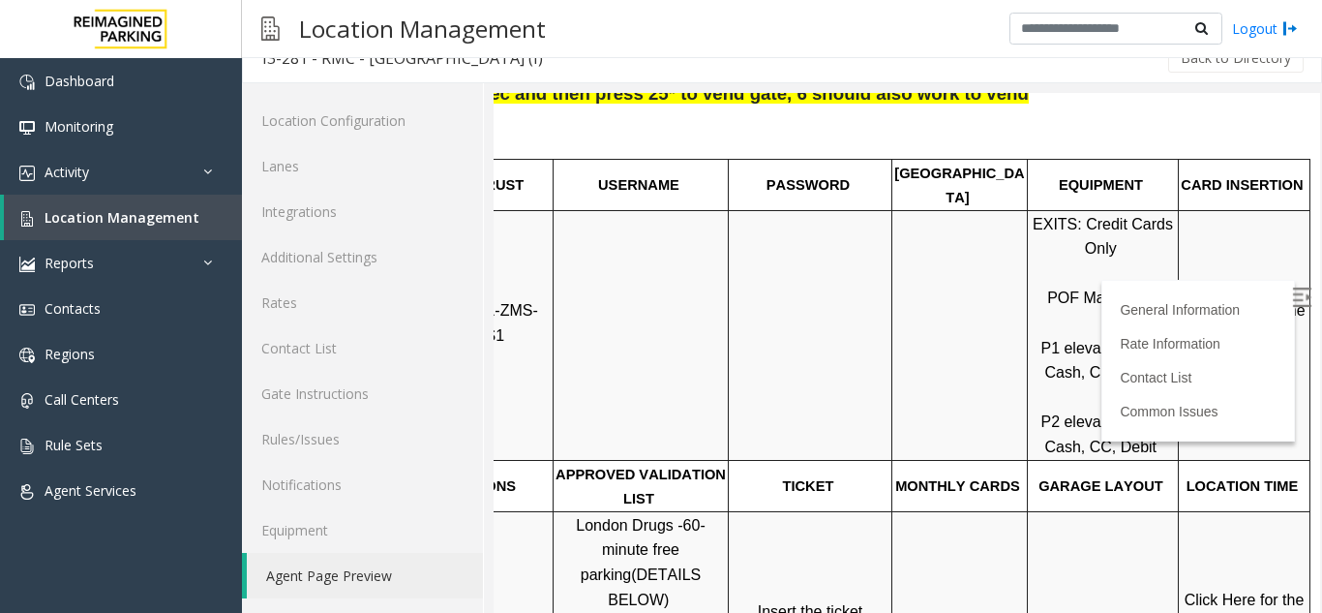
click at [851, 318] on p at bounding box center [810, 335] width 161 height 49
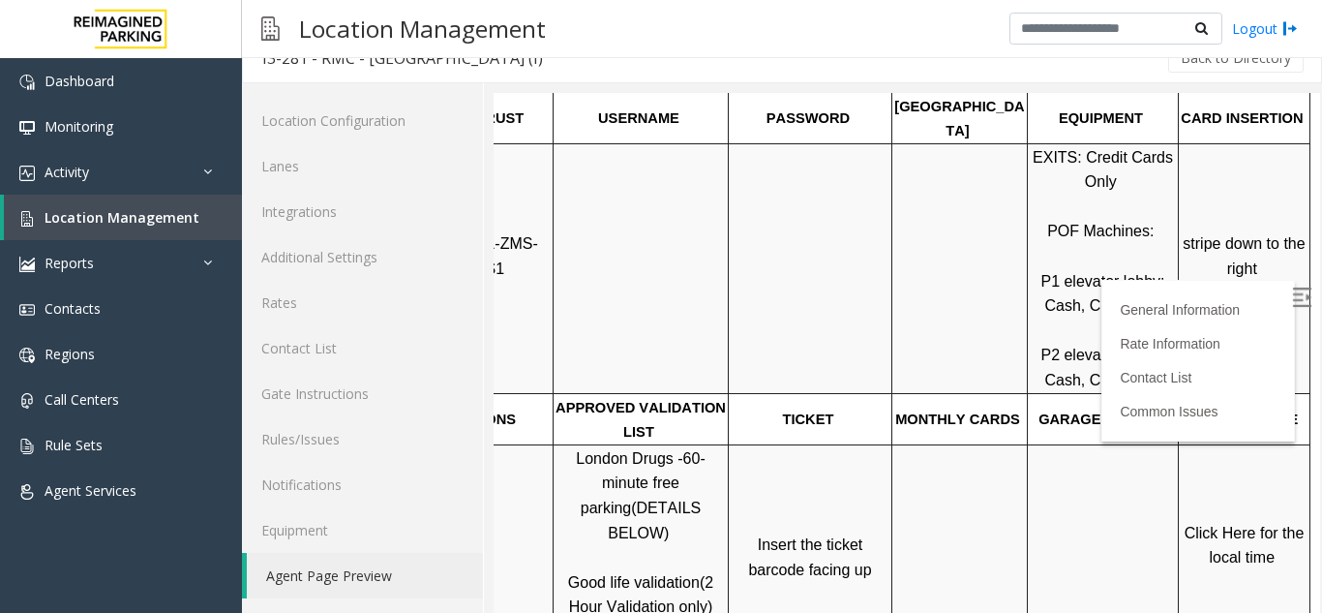
scroll to position [387, 273]
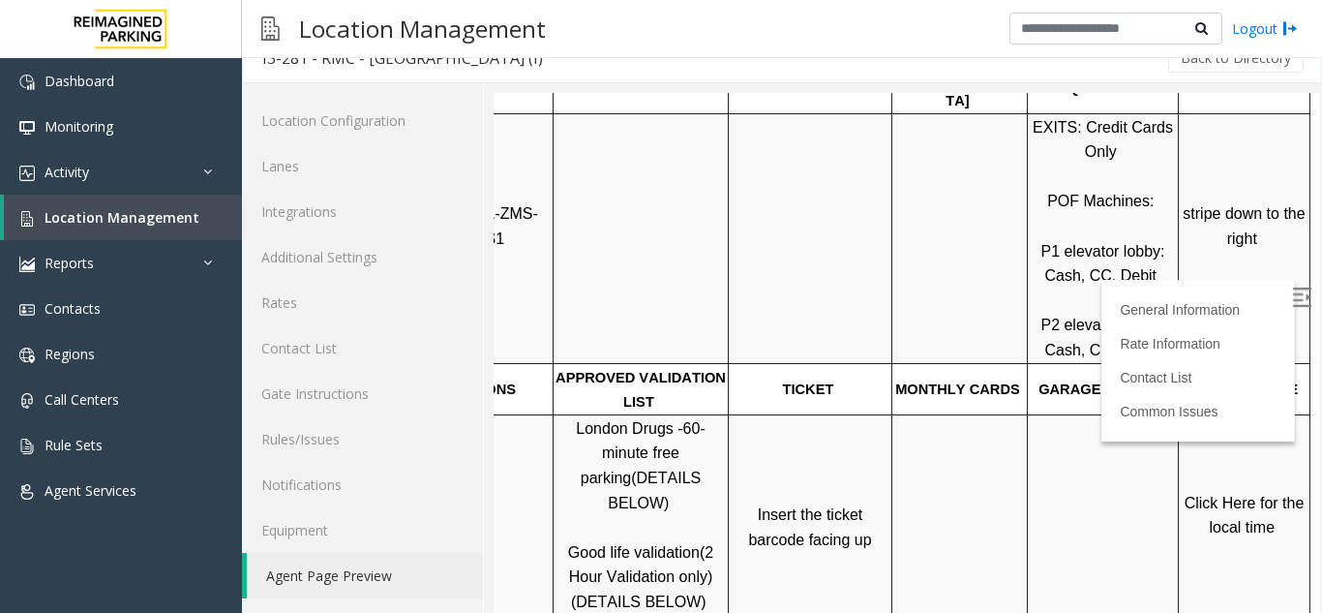
drag, startPoint x: 703, startPoint y: 498, endPoint x: 815, endPoint y: 531, distance: 116.0
click at [815, 531] on td "Insert the ticket barcode facing up" at bounding box center [811, 514] width 164 height 200
click at [816, 531] on td "Insert the ticket barcode facing up" at bounding box center [811, 514] width 164 height 200
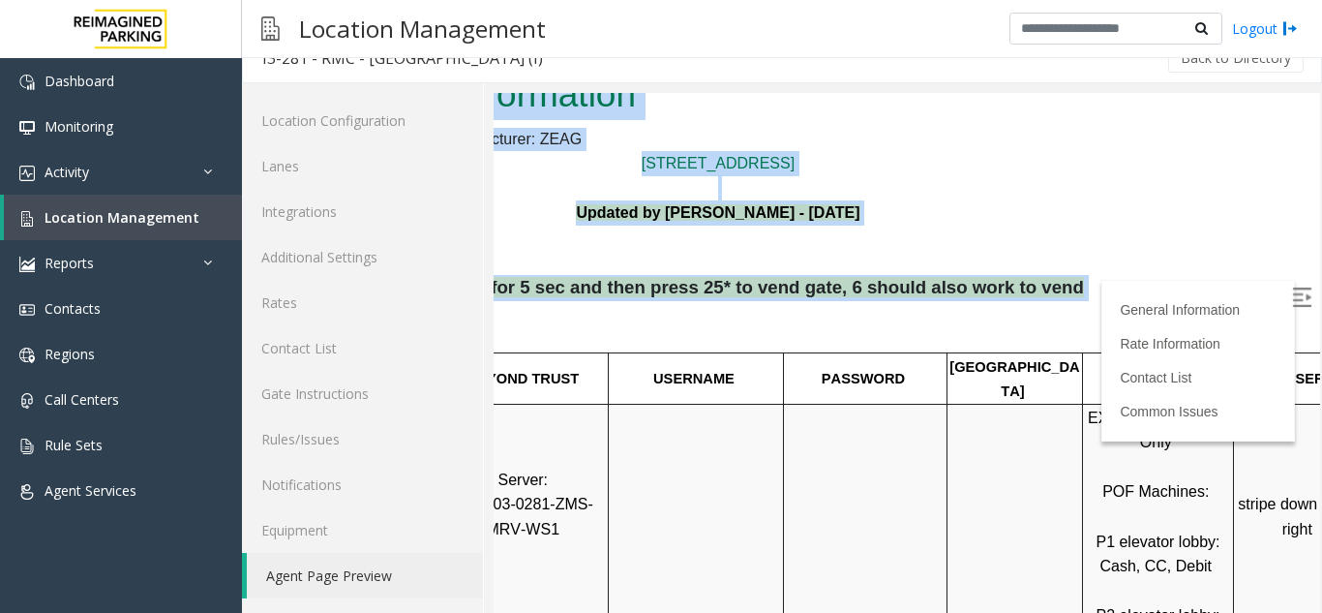
scroll to position [97, 0]
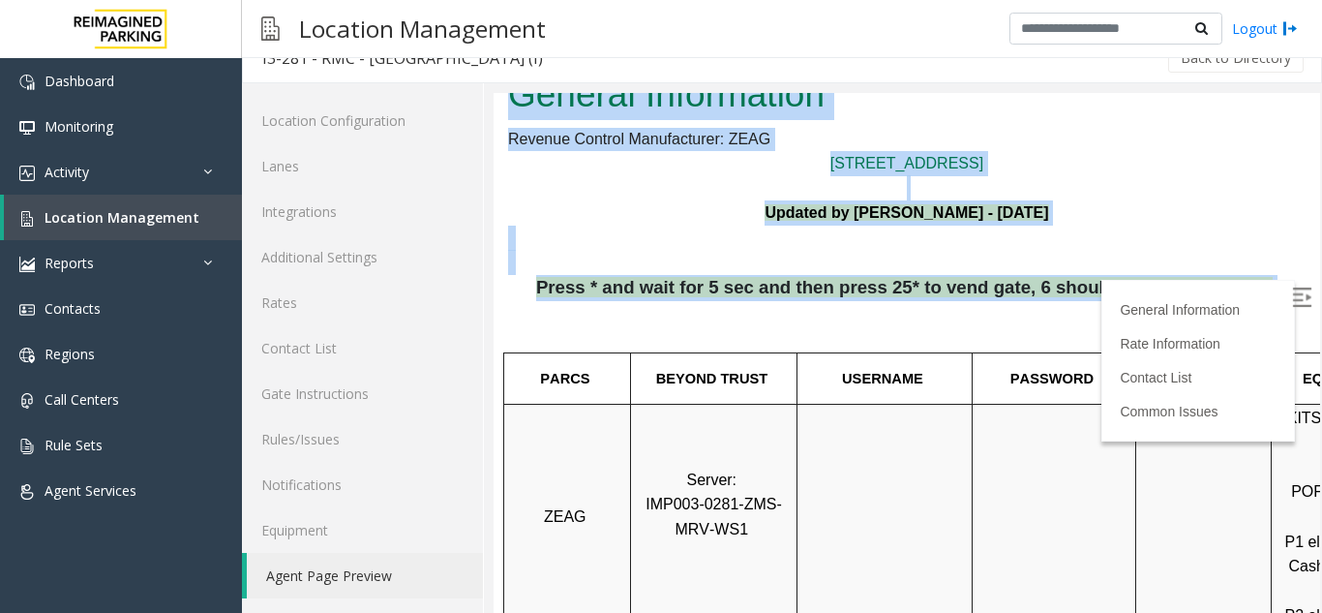
drag, startPoint x: 988, startPoint y: 299, endPoint x: 446, endPoint y: 245, distance: 544.6
click at [493, 245] on html "I3-281 - RMC - [GEOGRAPHIC_DATA] (I) General Information Revenue Control Manufa…" at bounding box center [906, 256] width 826 height 520
click at [569, 241] on p at bounding box center [906, 249] width 797 height 49
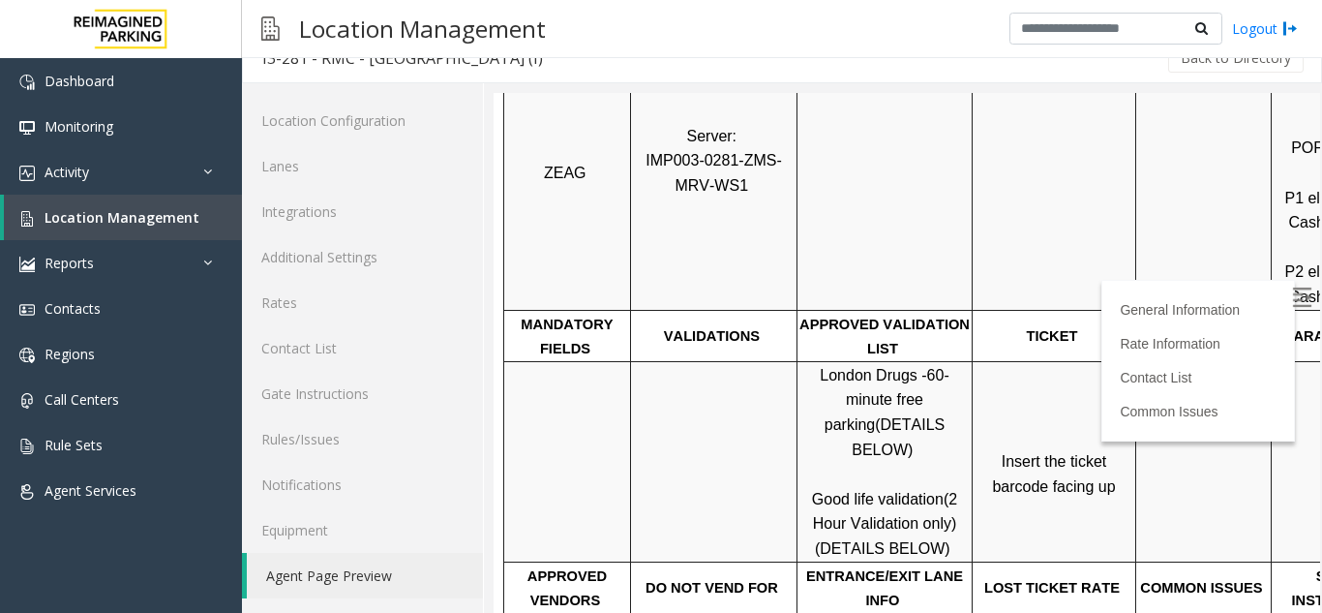
scroll to position [484, 0]
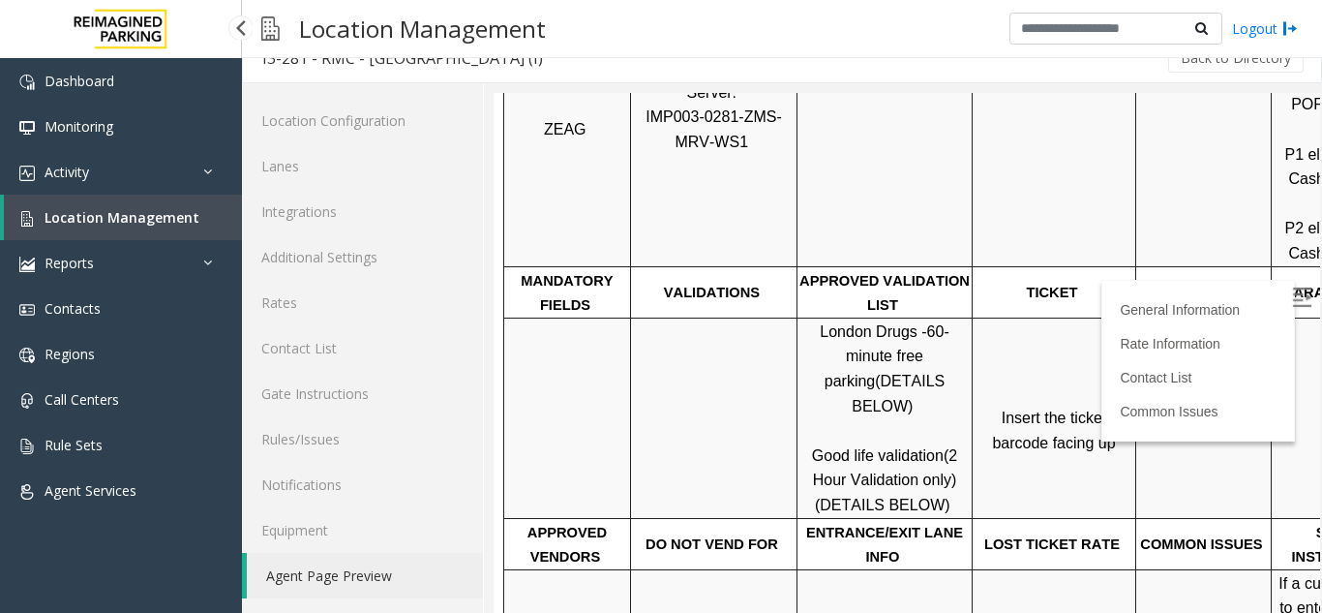
click at [127, 215] on span "Location Management" at bounding box center [122, 217] width 155 height 18
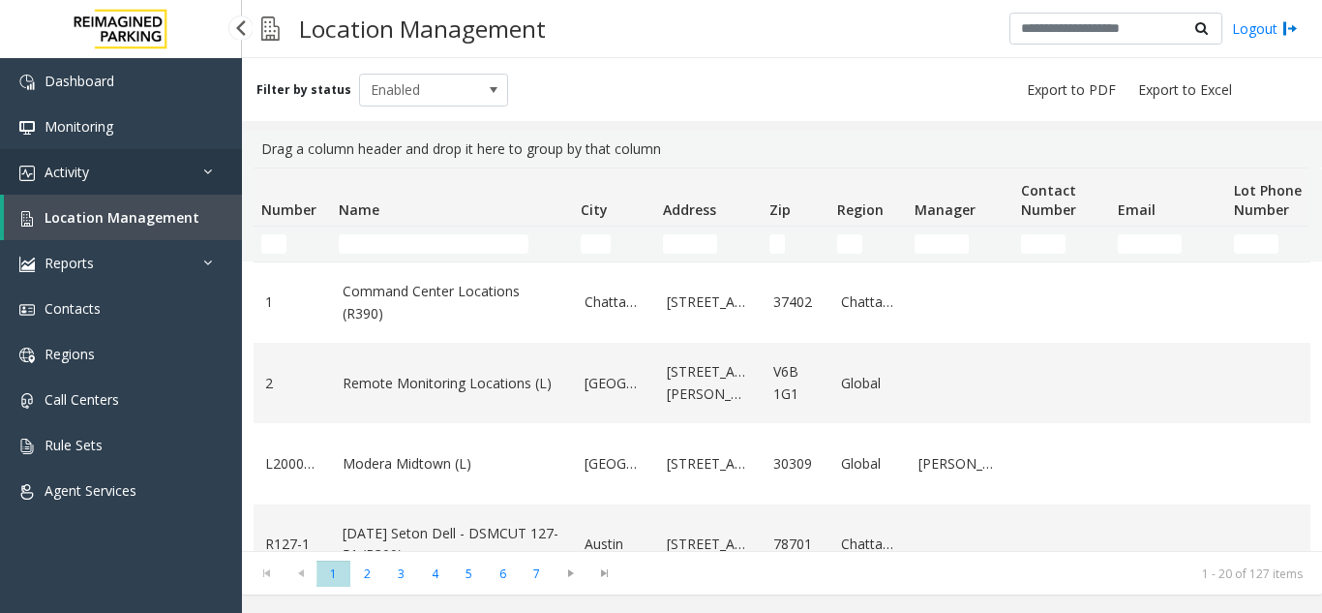
click at [140, 175] on link "Activity" at bounding box center [121, 171] width 242 height 45
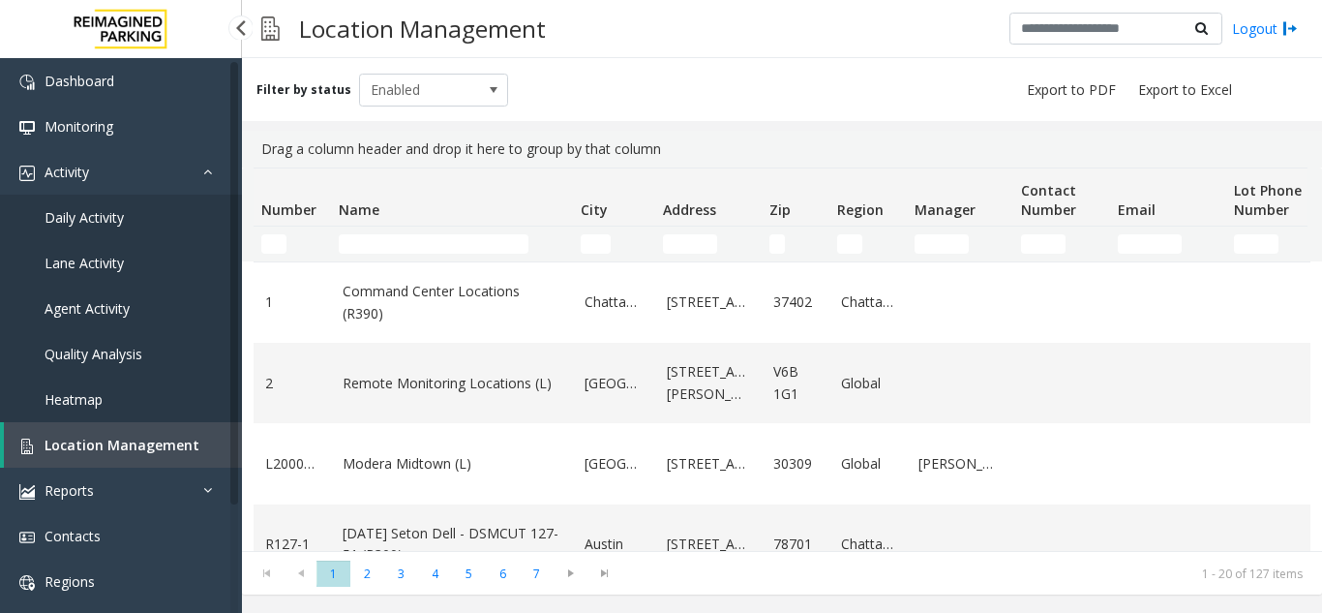
click at [137, 299] on link "Agent Activity" at bounding box center [121, 307] width 242 height 45
click at [127, 306] on app-root "Dashboard Monitoring Activity Daily Activity Lane Activity Agent Activity Quali…" at bounding box center [661, 306] width 1322 height 613
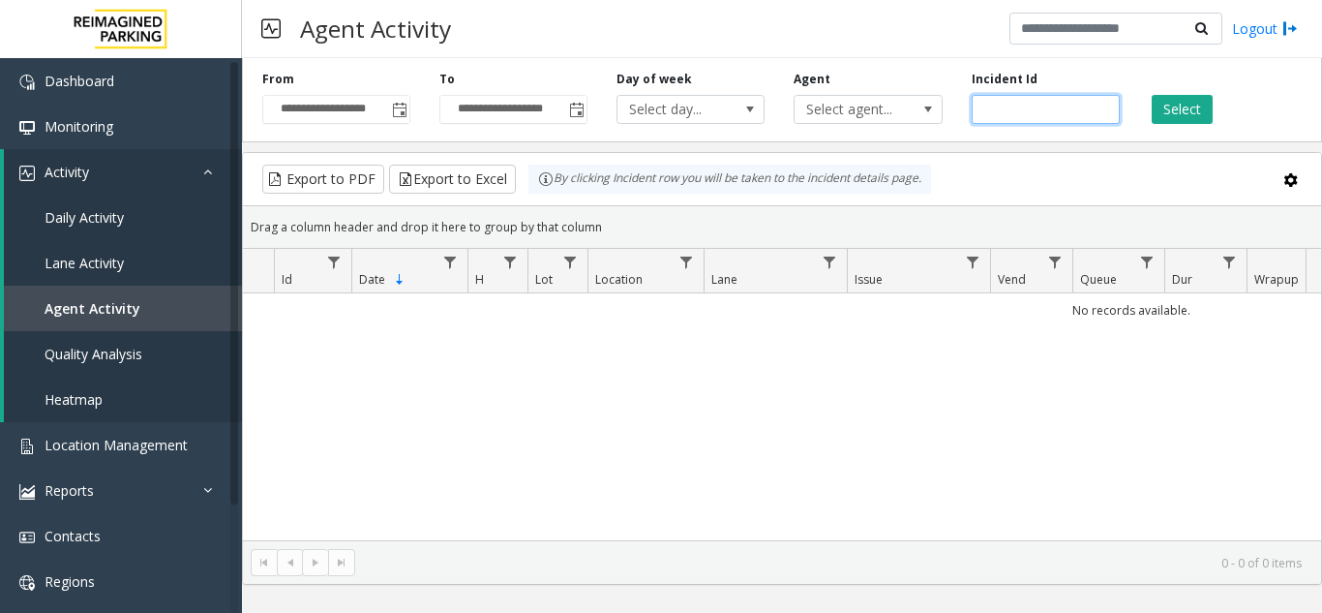
click at [999, 111] on input "number" at bounding box center [1045, 109] width 148 height 29
paste input "*******"
type input "*******"
click at [1186, 108] on button "Select" at bounding box center [1181, 109] width 61 height 29
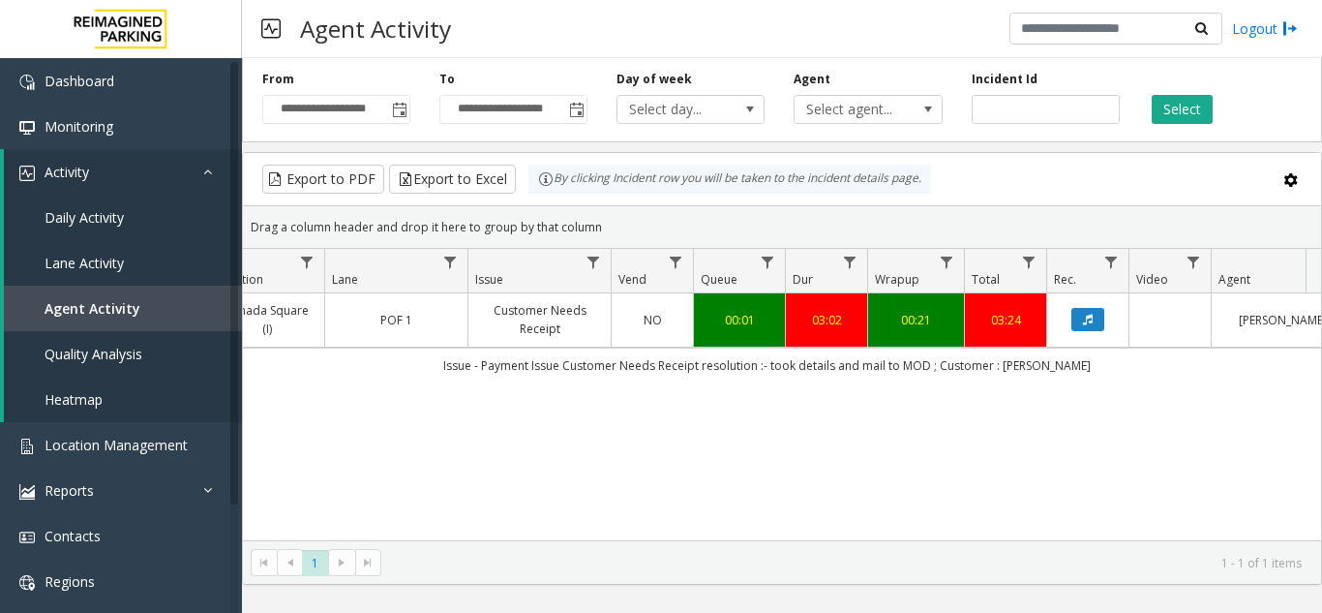
scroll to position [0, 383]
click at [1087, 305] on td "Data table" at bounding box center [1083, 319] width 82 height 53
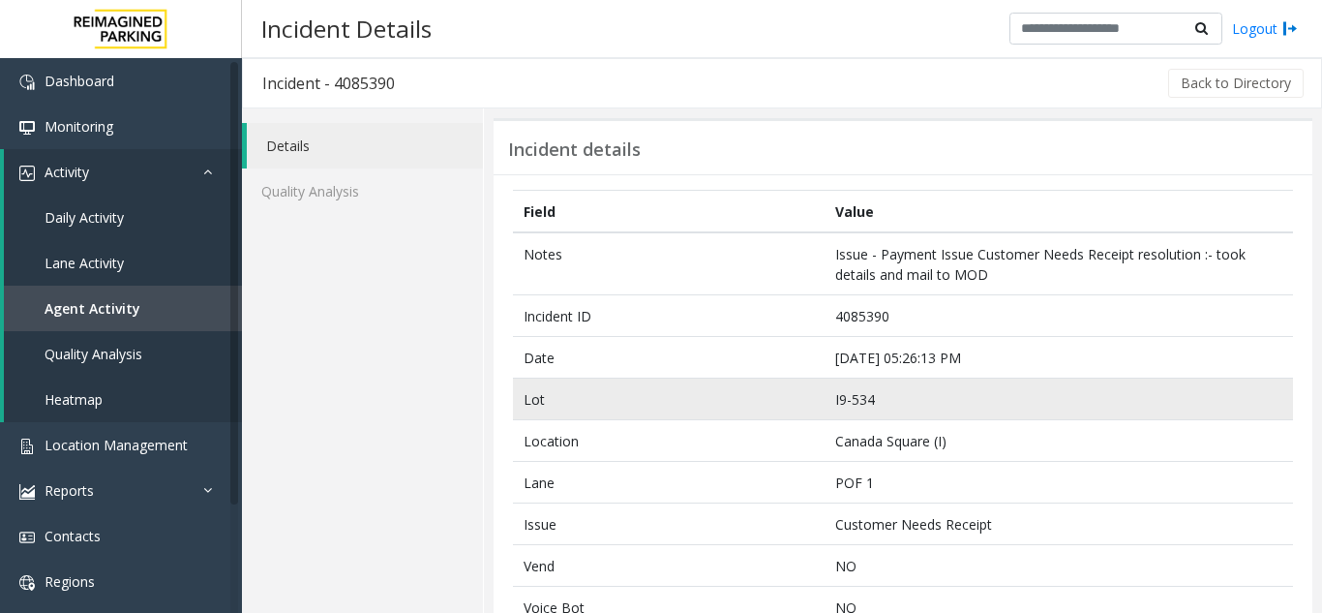
click at [696, 414] on td "Lot" at bounding box center [669, 399] width 312 height 42
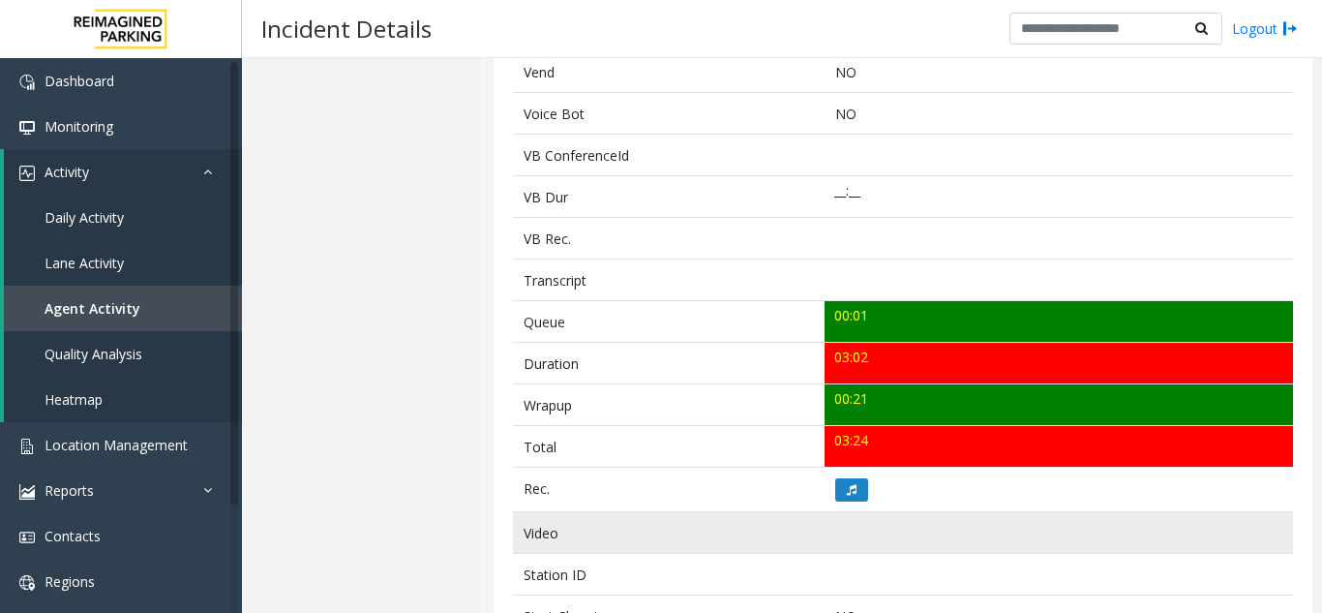
scroll to position [581, 0]
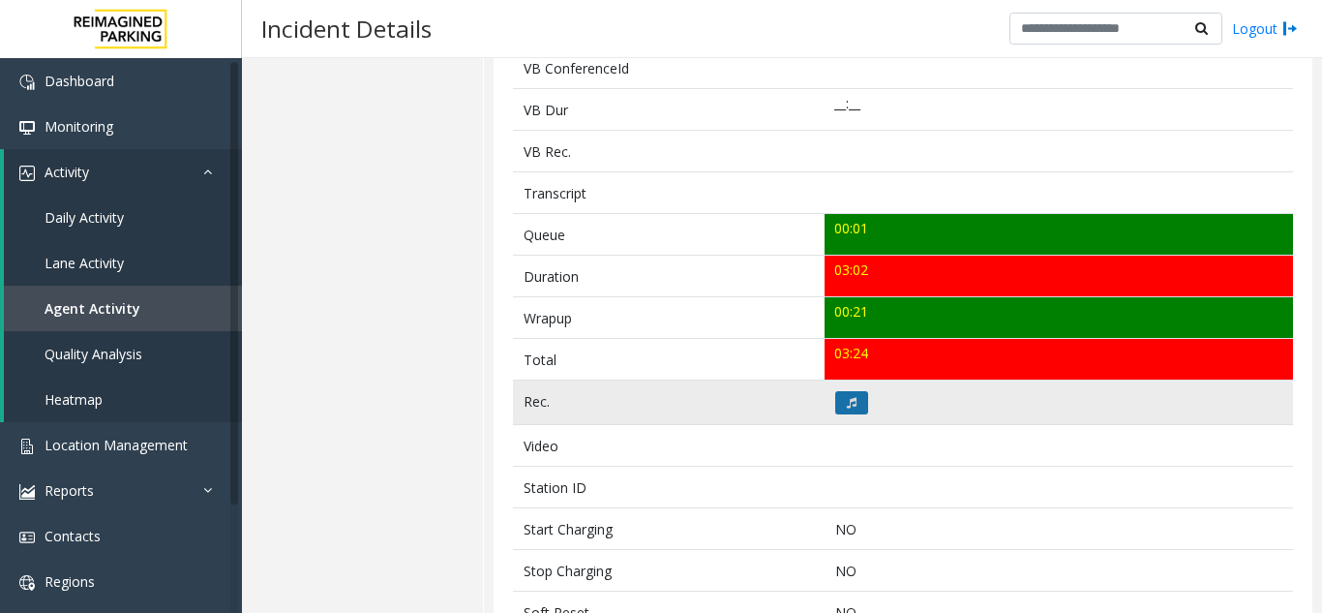
click at [847, 405] on icon at bounding box center [852, 403] width 10 height 12
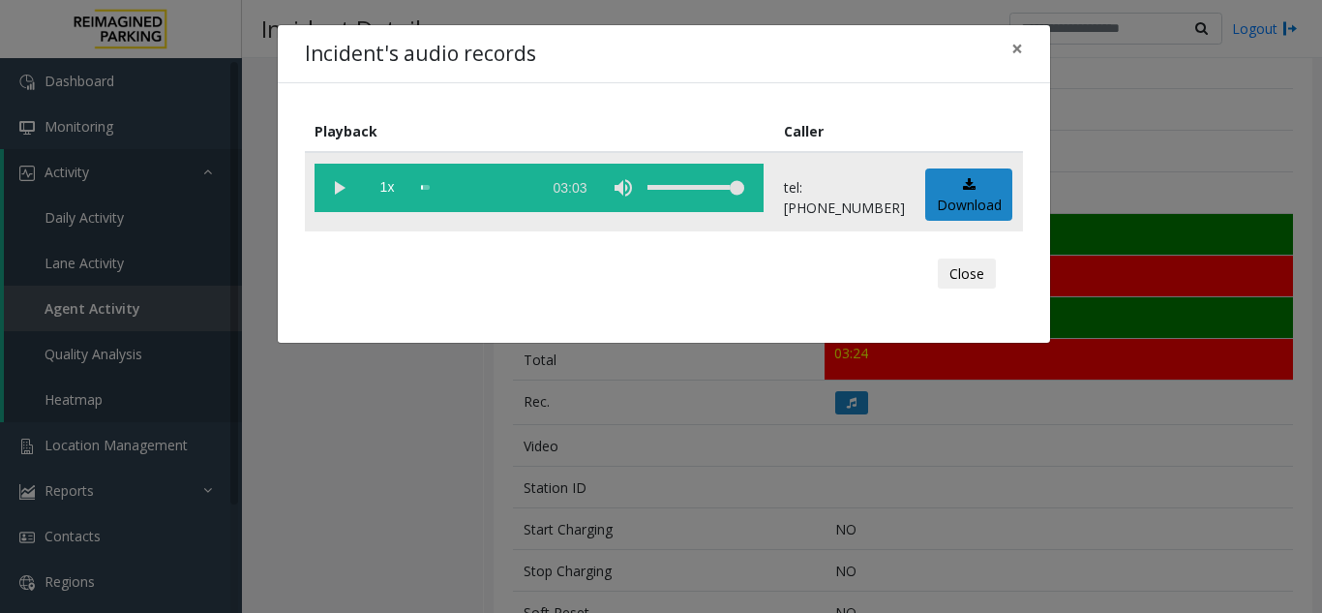
click at [338, 188] on vg-play-pause at bounding box center [338, 188] width 48 height 48
click at [340, 186] on vg-play-pause at bounding box center [338, 188] width 48 height 48
drag, startPoint x: 421, startPoint y: 185, endPoint x: 375, endPoint y: 188, distance: 45.6
click at [378, 188] on vg-controls "1x 03:03" at bounding box center [538, 188] width 449 height 48
drag, startPoint x: 490, startPoint y: 200, endPoint x: 146, endPoint y: 174, distance: 344.5
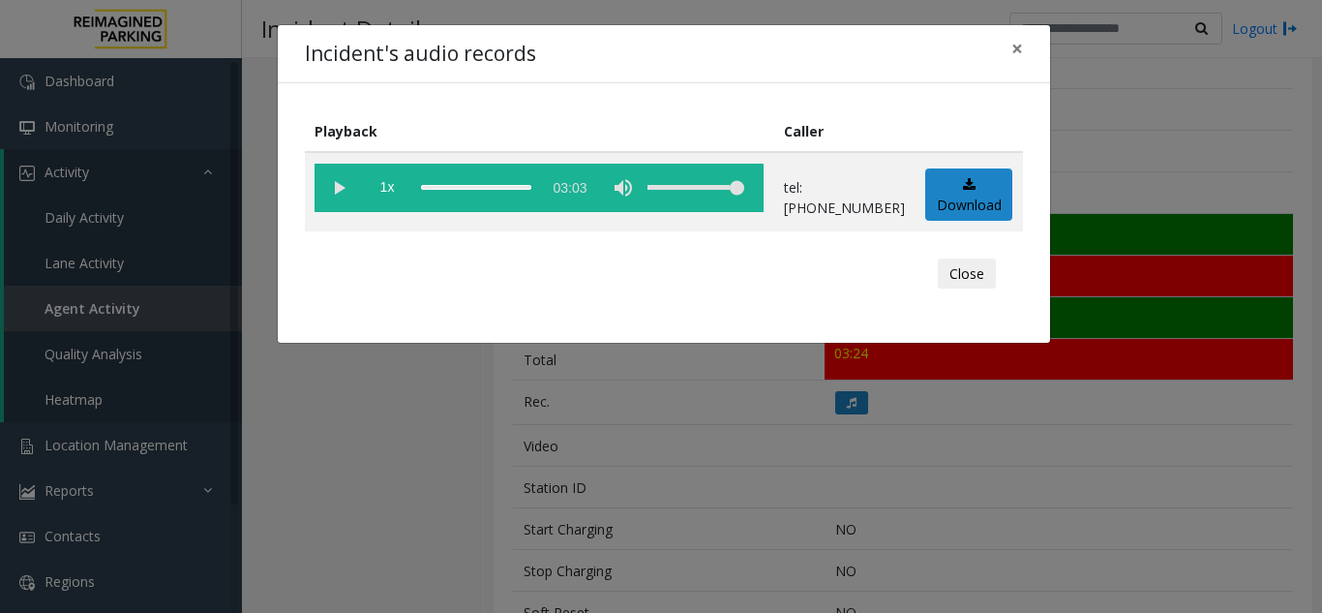
click at [194, 182] on div "Incident's audio records × Playback Caller 1x 03:03 tel:[PHONE_NUMBER] Download…" at bounding box center [661, 306] width 1322 height 613
drag, startPoint x: 493, startPoint y: 182, endPoint x: 372, endPoint y: 183, distance: 121.0
click at [372, 183] on vg-controls "1x 03:03" at bounding box center [538, 188] width 449 height 48
click at [417, 185] on vg-controls "1x 03:03" at bounding box center [538, 188] width 449 height 48
click at [422, 185] on div "scrub bar" at bounding box center [476, 188] width 110 height 48
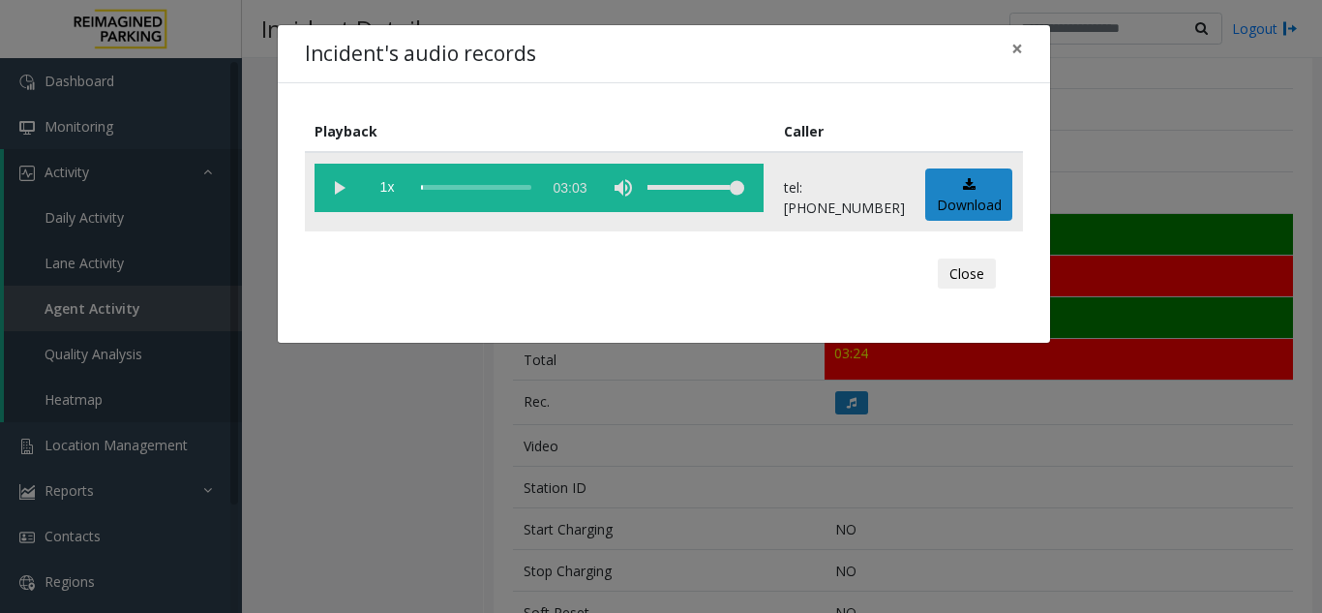
click at [337, 191] on vg-play-pause at bounding box center [338, 188] width 48 height 48
click at [338, 183] on vg-play-pause at bounding box center [338, 188] width 48 height 48
drag, startPoint x: 420, startPoint y: 188, endPoint x: 398, endPoint y: 190, distance: 22.3
click at [398, 190] on vg-controls "1x 03:03" at bounding box center [538, 188] width 449 height 48
click at [418, 188] on vg-controls "1x 03:03" at bounding box center [538, 188] width 449 height 48
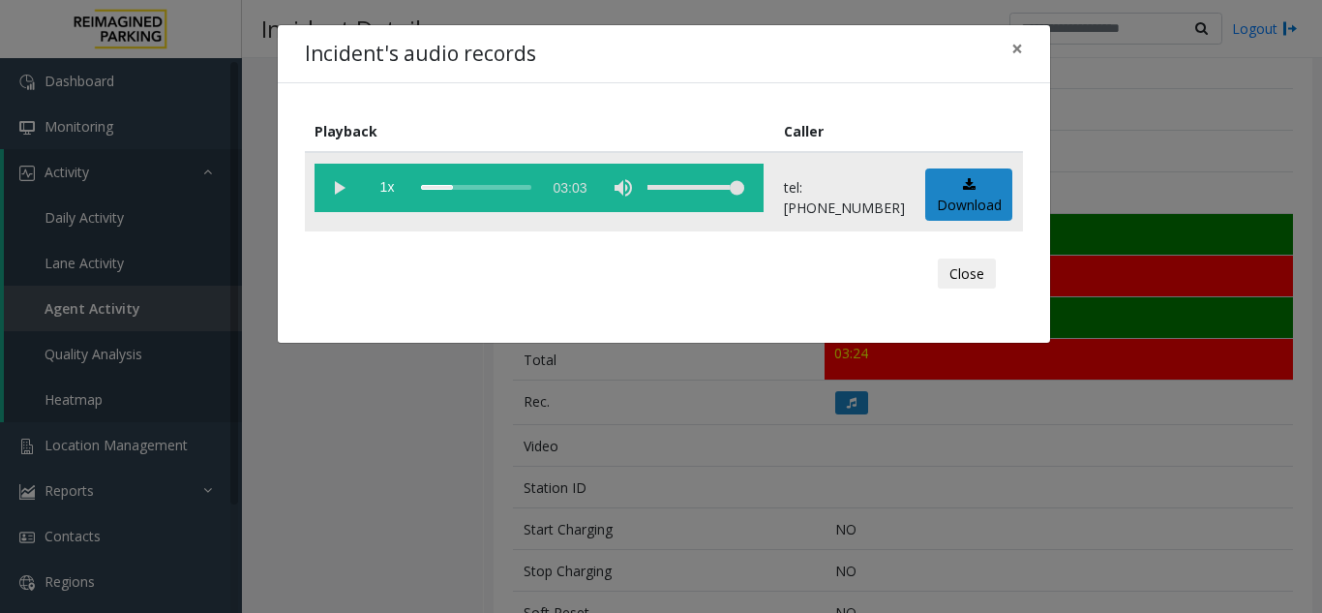
click at [423, 189] on div "scrub bar" at bounding box center [476, 188] width 110 height 48
click at [422, 187] on div "scrub bar" at bounding box center [476, 188] width 110 height 48
click at [422, 188] on div "scrub bar" at bounding box center [476, 188] width 110 height 48
click at [440, 458] on div "Incident's audio records × Playback Caller 1x 03:03 tel:[PHONE_NUMBER] Download…" at bounding box center [661, 306] width 1322 height 613
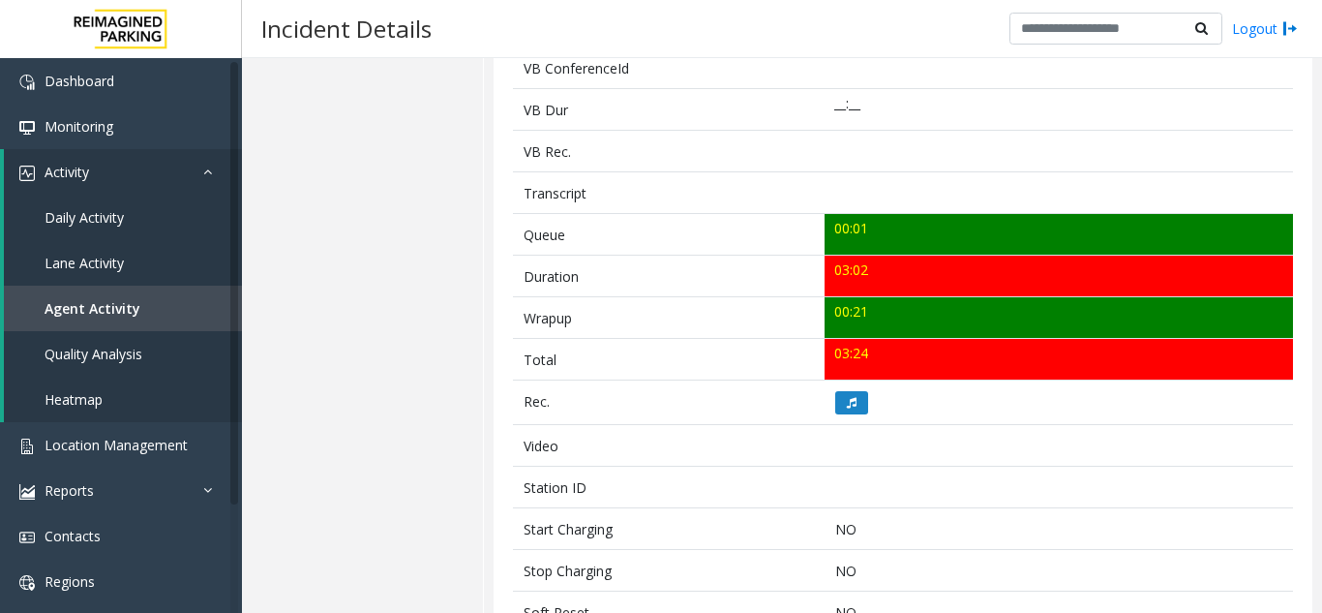
click at [343, 319] on div "Details Quality Analysis" at bounding box center [363, 226] width 242 height 1396
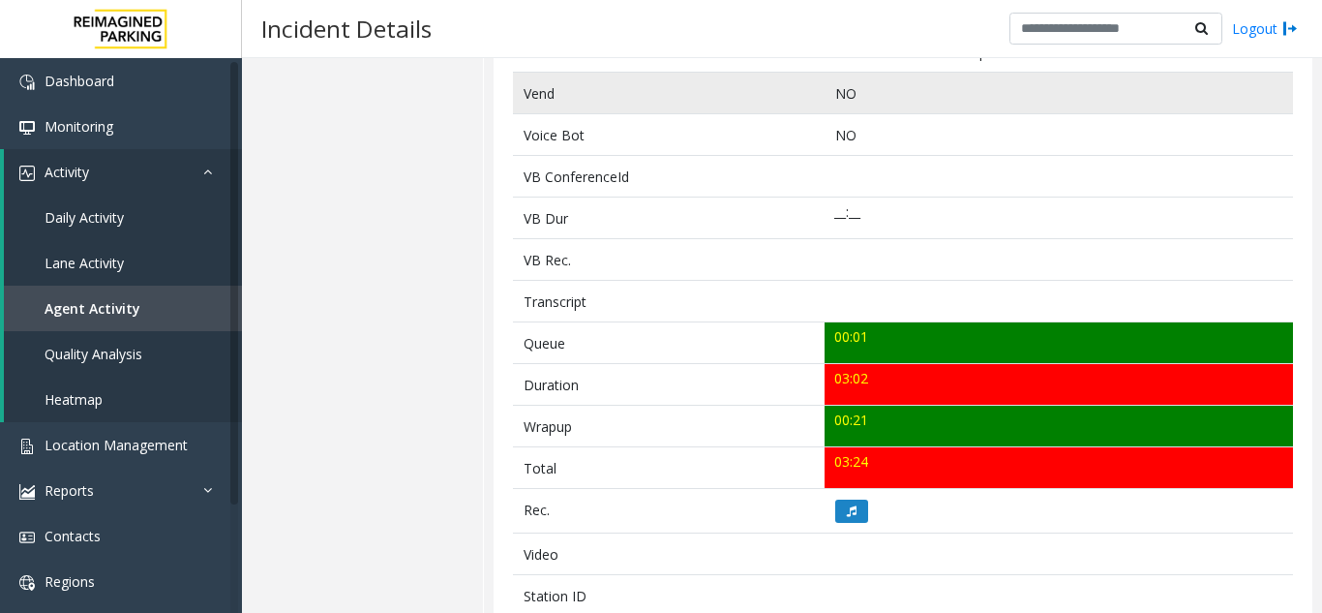
scroll to position [290, 0]
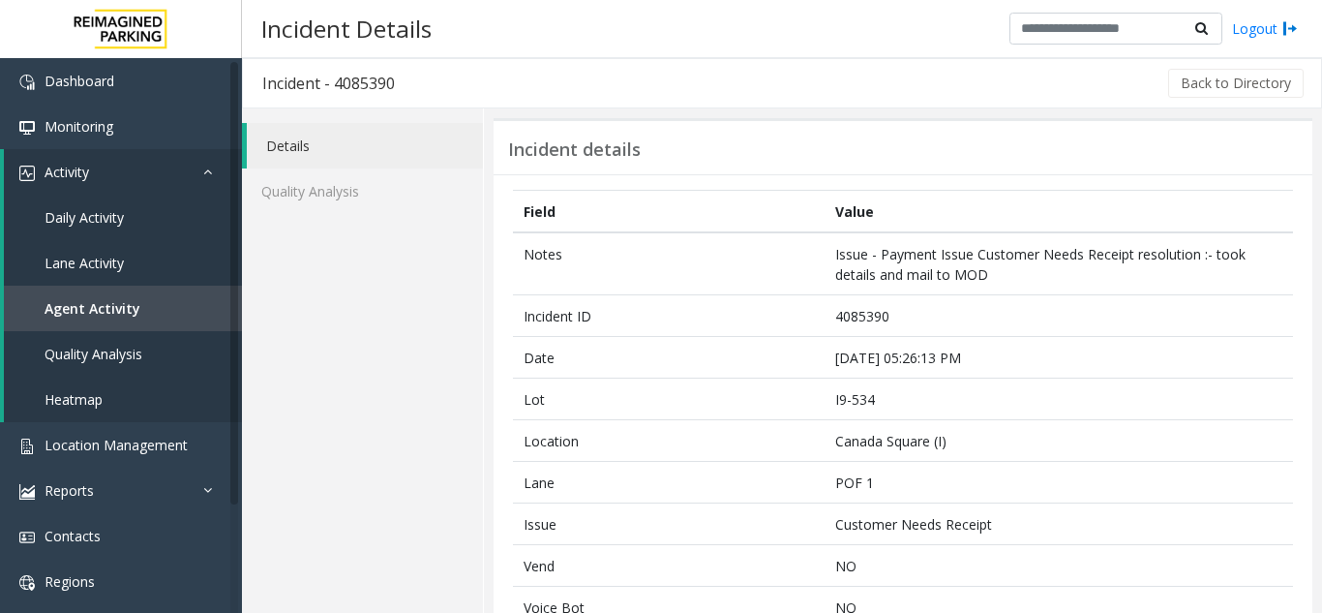
scroll to position [290, 0]
